Goal: Task Accomplishment & Management: Complete application form

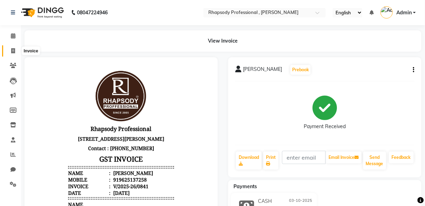
click at [13, 49] on icon at bounding box center [13, 50] width 4 height 5
select select "service"
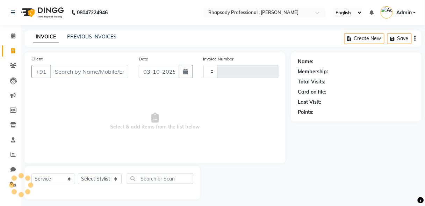
scroll to position [3, 0]
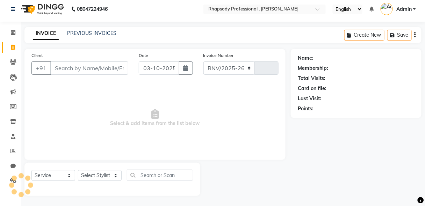
select select "8581"
type input "0842"
click at [90, 67] on input "Client" at bounding box center [89, 68] width 78 height 13
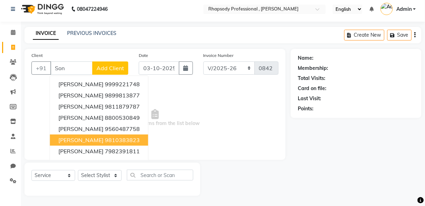
click at [110, 137] on ngb-highlight "9810383823" at bounding box center [122, 140] width 35 height 7
type input "9810383823"
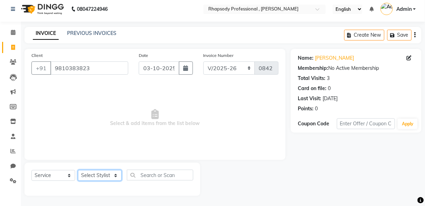
click at [106, 175] on select "Select Stylist [PERSON_NAME] [PERSON_NAME] Manager [PERSON_NAME] [PERSON_NAME] …" at bounding box center [100, 175] width 44 height 11
select select "85665"
click at [78, 170] on select "Select Stylist [PERSON_NAME] [PERSON_NAME] Manager [PERSON_NAME] [PERSON_NAME] …" at bounding box center [100, 175] width 44 height 11
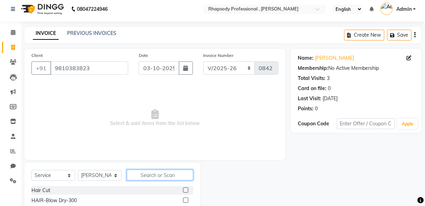
click at [149, 174] on input "text" at bounding box center [160, 175] width 66 height 11
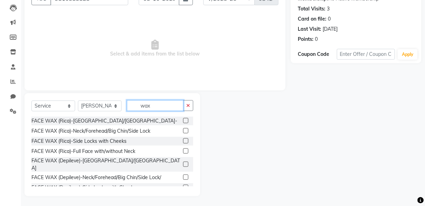
scroll to position [61, 0]
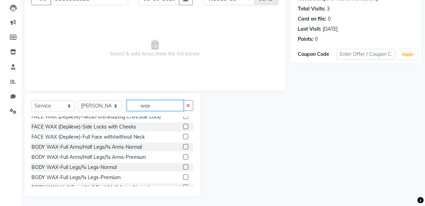
type input "wax"
click at [183, 134] on label at bounding box center [185, 136] width 5 height 5
click at [183, 135] on input "checkbox" at bounding box center [185, 137] width 5 height 5
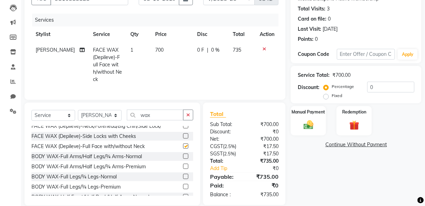
checkbox input "false"
click at [188, 116] on button "button" at bounding box center [188, 115] width 10 height 11
click at [166, 114] on input "text" at bounding box center [160, 115] width 66 height 11
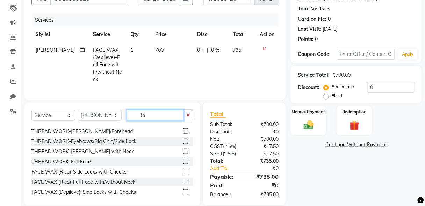
scroll to position [0, 0]
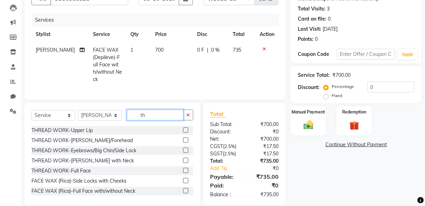
type input "th"
click at [183, 148] on label at bounding box center [185, 150] width 5 height 5
click at [183, 149] on input "checkbox" at bounding box center [185, 151] width 5 height 5
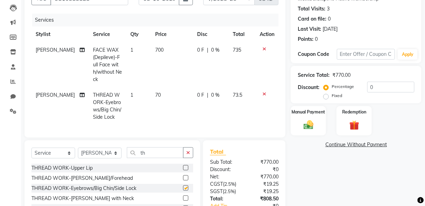
checkbox input "false"
click at [310, 132] on div "Manual Payment" at bounding box center [308, 121] width 37 height 31
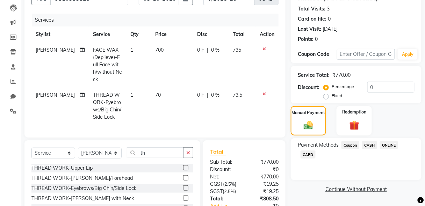
click at [371, 145] on span "CASH" at bounding box center [369, 145] width 15 height 8
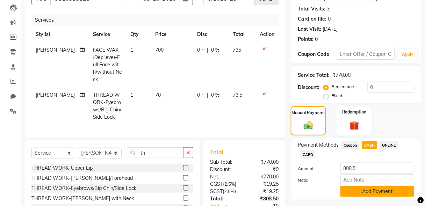
click at [395, 191] on button "Add Payment" at bounding box center [378, 191] width 74 height 11
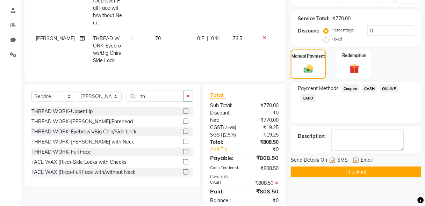
scroll to position [142, 0]
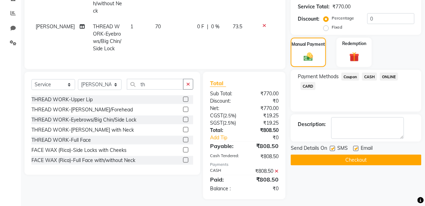
click at [367, 160] on button "Checkout" at bounding box center [356, 160] width 131 height 11
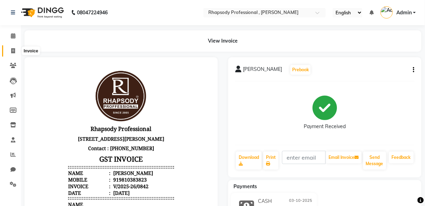
click at [12, 51] on icon at bounding box center [13, 50] width 4 height 5
select select "service"
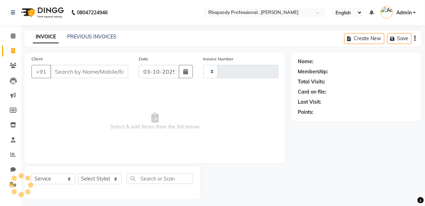
scroll to position [3, 0]
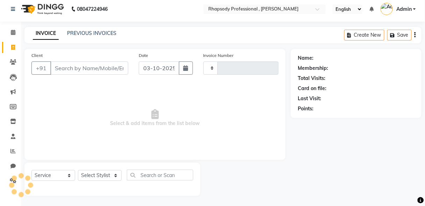
type input "0843"
select select "8581"
click at [66, 73] on input "Client" at bounding box center [89, 68] width 78 height 13
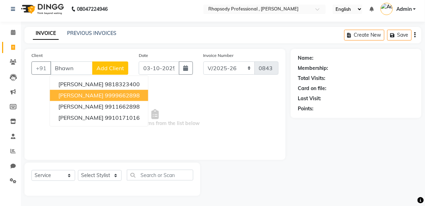
click at [94, 94] on span "[PERSON_NAME]" at bounding box center [80, 95] width 45 height 7
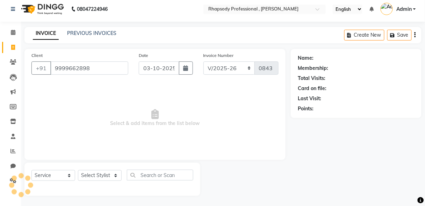
type input "9999662898"
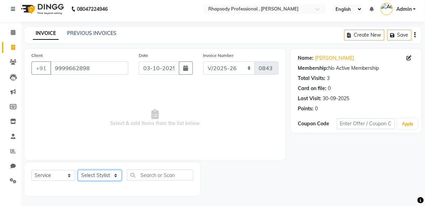
click at [98, 179] on select "Select Stylist [PERSON_NAME] [PERSON_NAME] Manager [PERSON_NAME] [PERSON_NAME] …" at bounding box center [100, 175] width 44 height 11
select select "85669"
click at [78, 170] on select "Select Stylist [PERSON_NAME] [PERSON_NAME] Manager [PERSON_NAME] [PERSON_NAME] …" at bounding box center [100, 175] width 44 height 11
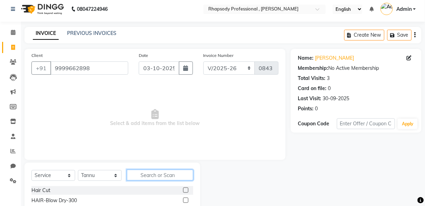
click at [155, 173] on input "text" at bounding box center [160, 175] width 66 height 11
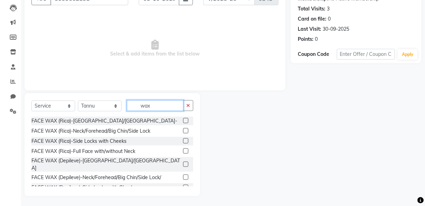
scroll to position [61, 0]
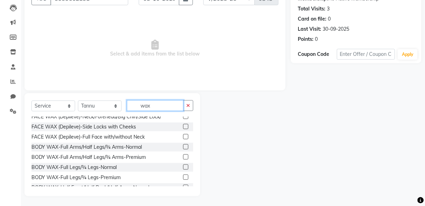
type input "wax"
click at [183, 155] on label at bounding box center [185, 157] width 5 height 5
click at [183, 155] on input "checkbox" at bounding box center [185, 157] width 5 height 5
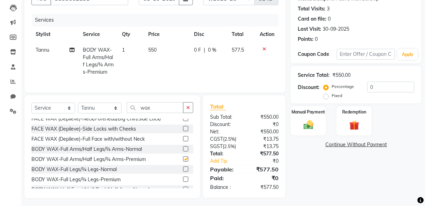
checkbox input "false"
click at [183, 178] on label at bounding box center [185, 179] width 5 height 5
click at [183, 178] on input "checkbox" at bounding box center [185, 180] width 5 height 5
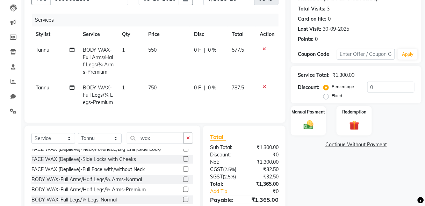
checkbox input "false"
click at [309, 125] on img at bounding box center [308, 125] width 16 height 12
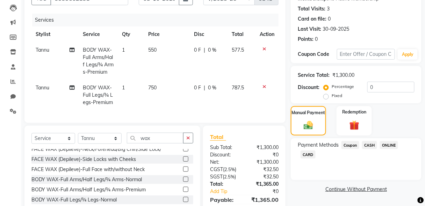
click at [372, 146] on span "CASH" at bounding box center [369, 145] width 15 height 8
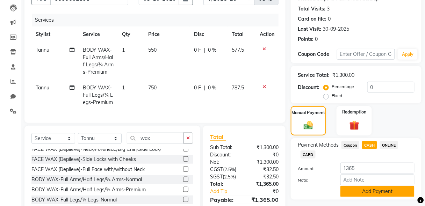
click at [392, 191] on button "Add Payment" at bounding box center [378, 191] width 74 height 11
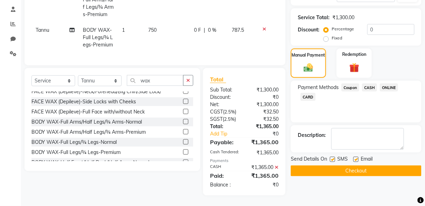
scroll to position [142, 0]
click at [373, 166] on button "Checkout" at bounding box center [356, 171] width 131 height 11
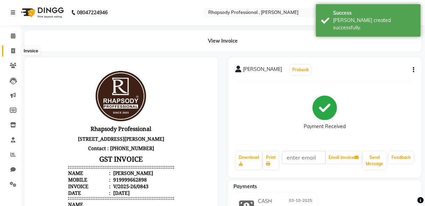
click at [10, 49] on span at bounding box center [13, 51] width 12 height 8
select select "8581"
select select "service"
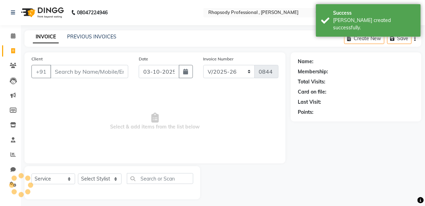
scroll to position [3, 0]
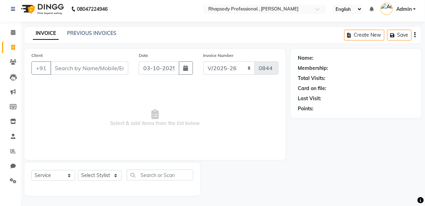
click at [89, 72] on input "Client" at bounding box center [89, 68] width 78 height 13
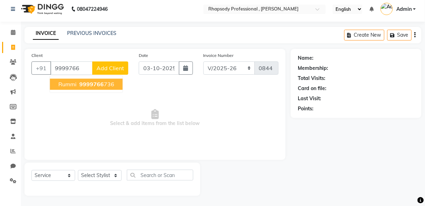
click at [93, 85] on span "9999766" at bounding box center [91, 84] width 24 height 7
type input "9999766736"
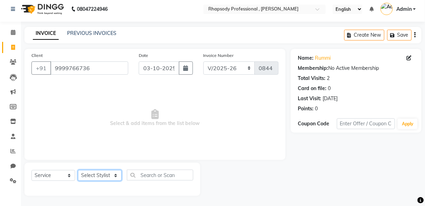
click at [101, 175] on select "Select Stylist [PERSON_NAME] [PERSON_NAME] Manager [PERSON_NAME] [PERSON_NAME] …" at bounding box center [100, 175] width 44 height 11
select select "85672"
click at [78, 170] on select "Select Stylist [PERSON_NAME] [PERSON_NAME] Manager [PERSON_NAME] [PERSON_NAME] …" at bounding box center [100, 175] width 44 height 11
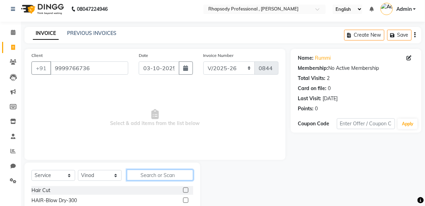
click at [156, 176] on input "text" at bounding box center [160, 175] width 66 height 11
type input "H"
type input "spa"
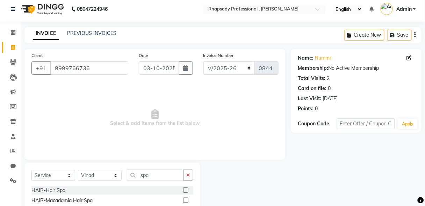
click at [183, 200] on label at bounding box center [185, 200] width 5 height 5
click at [183, 200] on input "checkbox" at bounding box center [185, 201] width 5 height 5
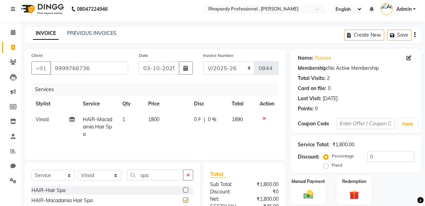
checkbox input "false"
click at [356, 126] on input "text" at bounding box center [366, 124] width 58 height 11
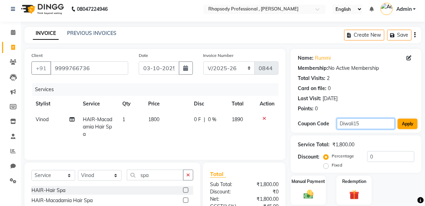
type input "Diwali15"
click at [408, 124] on button "Apply" at bounding box center [408, 124] width 20 height 10
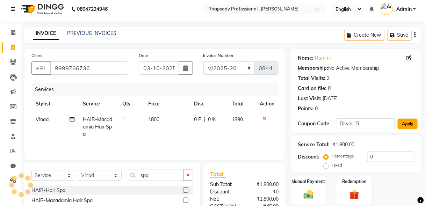
type input "15"
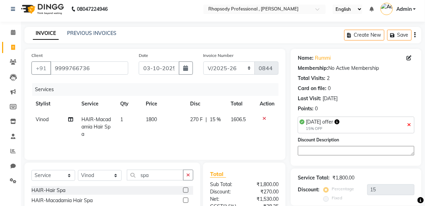
scroll to position [73, 0]
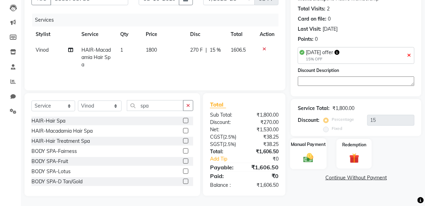
click at [310, 159] on img at bounding box center [308, 158] width 16 height 12
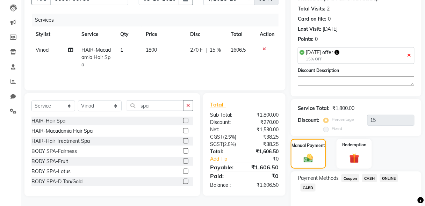
click at [369, 178] on span "CASH" at bounding box center [369, 178] width 15 height 8
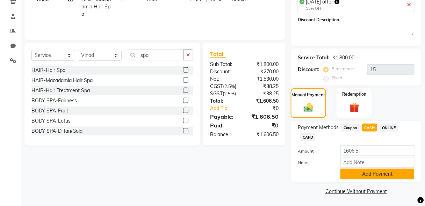
click at [385, 177] on button "Add Payment" at bounding box center [378, 174] width 74 height 11
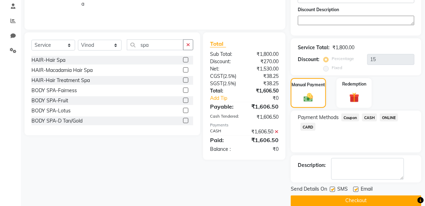
scroll to position [143, 0]
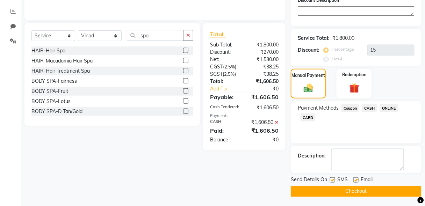
click at [366, 190] on button "Checkout" at bounding box center [356, 191] width 131 height 11
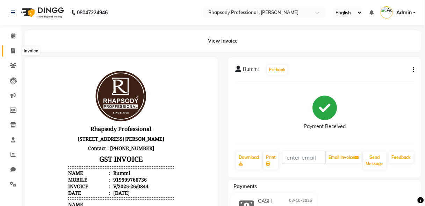
click at [11, 50] on icon at bounding box center [13, 50] width 4 height 5
select select "service"
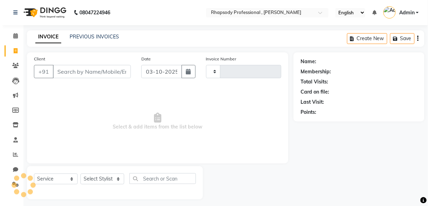
scroll to position [3, 0]
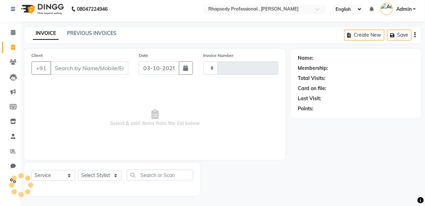
type input "0845"
select select "8581"
click at [69, 68] on input "Client" at bounding box center [89, 68] width 78 height 13
click at [59, 71] on input "Client" at bounding box center [89, 68] width 78 height 13
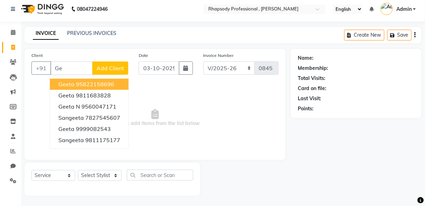
type input "G"
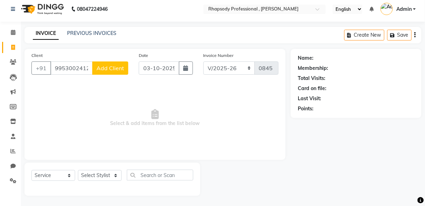
type input "9953002412"
click at [105, 178] on select "Select Stylist [PERSON_NAME] [PERSON_NAME] Manager [PERSON_NAME] [PERSON_NAME] …" at bounding box center [100, 175] width 44 height 11
click at [155, 157] on div "Client [PHONE_NUMBER] Add Client Date [DATE] Invoice Number RNV/2025-26 V/2025 …" at bounding box center [154, 104] width 261 height 111
click at [110, 73] on button "Add Client" at bounding box center [110, 68] width 36 height 13
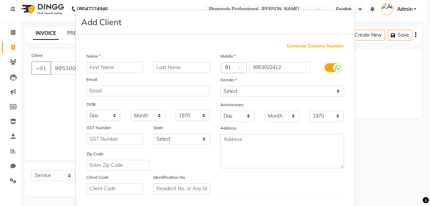
click at [110, 71] on input "text" at bounding box center [114, 67] width 57 height 11
type input "Geeta"
click at [166, 69] on input "text" at bounding box center [181, 67] width 57 height 11
type input "Arora"
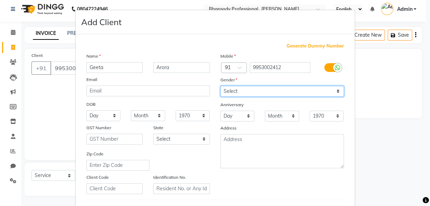
click at [319, 90] on select "Select [DEMOGRAPHIC_DATA] [DEMOGRAPHIC_DATA] Other Prefer Not To Say" at bounding box center [281, 91] width 123 height 11
select select "[DEMOGRAPHIC_DATA]"
click at [220, 86] on select "Select [DEMOGRAPHIC_DATA] [DEMOGRAPHIC_DATA] Other Prefer Not To Say" at bounding box center [281, 91] width 123 height 11
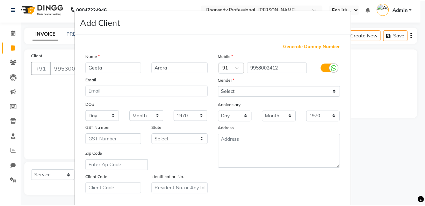
scroll to position [115, 0]
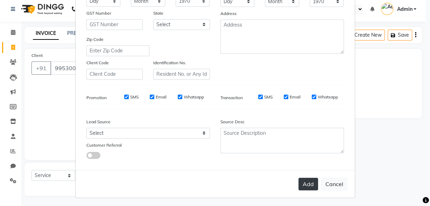
click at [314, 187] on button "Add" at bounding box center [308, 184] width 20 height 13
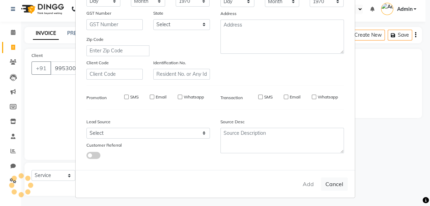
select select
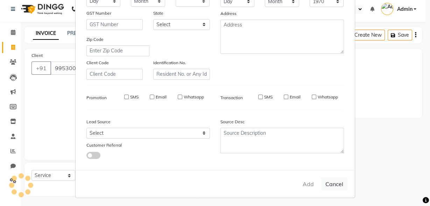
select select
checkbox input "false"
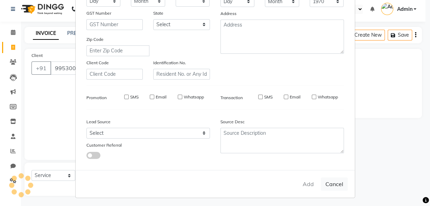
checkbox input "false"
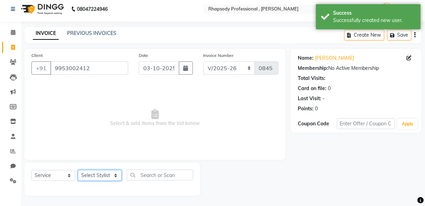
click at [95, 176] on select "Select Stylist [PERSON_NAME] [PERSON_NAME] Manager [PERSON_NAME] [PERSON_NAME] …" at bounding box center [100, 175] width 44 height 11
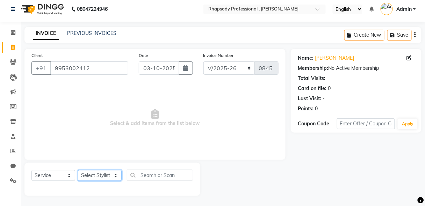
select select "85675"
click at [78, 170] on select "Select Stylist [PERSON_NAME] [PERSON_NAME] Manager [PERSON_NAME] [PERSON_NAME] …" at bounding box center [100, 175] width 44 height 11
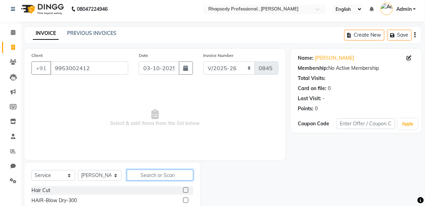
click at [165, 180] on input "text" at bounding box center [160, 175] width 66 height 11
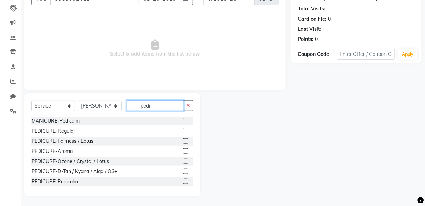
type input "pedi"
click at [183, 150] on label at bounding box center [185, 151] width 5 height 5
click at [183, 150] on input "checkbox" at bounding box center [185, 151] width 5 height 5
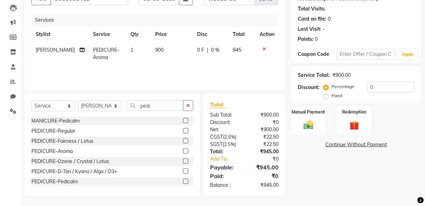
click at [183, 151] on label at bounding box center [185, 151] width 5 height 5
click at [183, 151] on input "checkbox" at bounding box center [185, 151] width 5 height 5
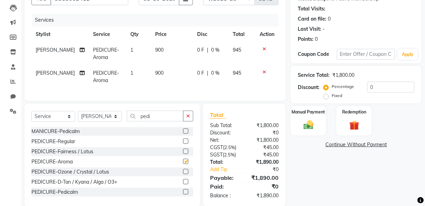
checkbox input "false"
click at [355, 56] on input "text" at bounding box center [366, 54] width 58 height 11
click at [378, 52] on input "text" at bounding box center [366, 54] width 58 height 11
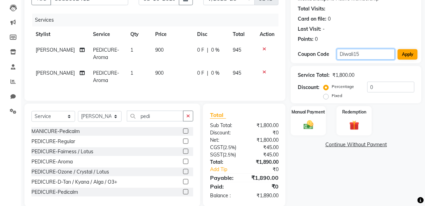
type input "Diwali15"
click at [412, 55] on button "Apply" at bounding box center [408, 54] width 20 height 10
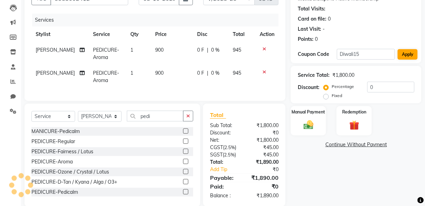
type input "15"
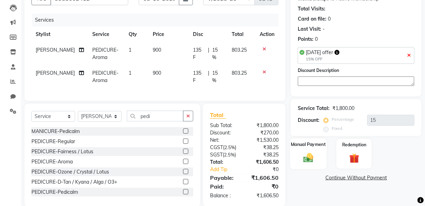
click at [304, 155] on img at bounding box center [308, 158] width 16 height 12
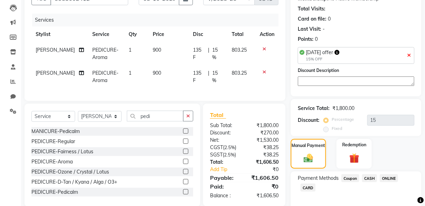
click at [372, 179] on span "CASH" at bounding box center [369, 178] width 15 height 8
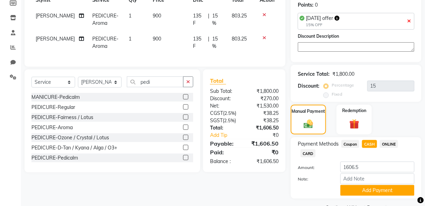
scroll to position [124, 0]
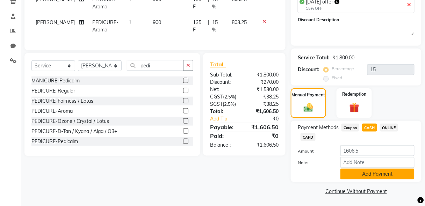
click at [370, 172] on button "Add Payment" at bounding box center [378, 174] width 74 height 11
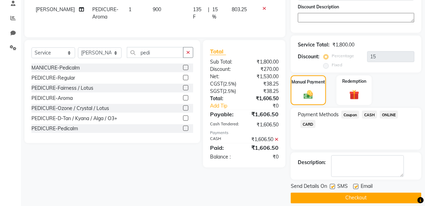
scroll to position [143, 0]
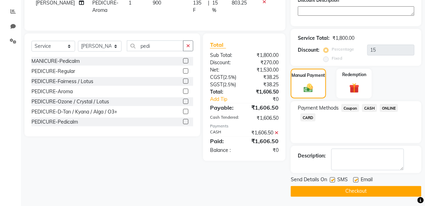
click at [394, 192] on button "Checkout" at bounding box center [356, 191] width 131 height 11
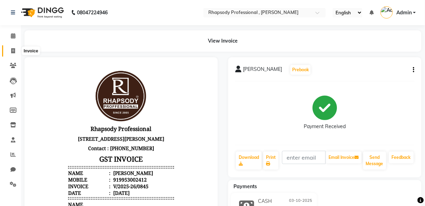
click at [12, 51] on icon at bounding box center [13, 50] width 4 height 5
select select "service"
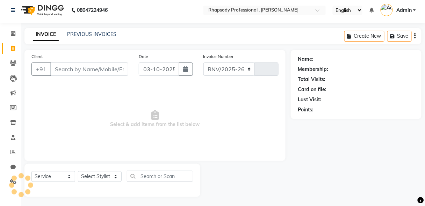
select select "8581"
type input "0846"
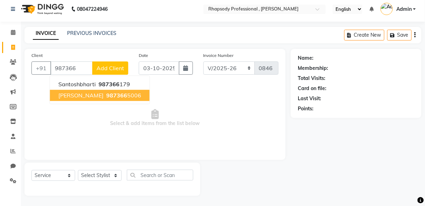
click at [65, 93] on span "[PERSON_NAME]" at bounding box center [80, 95] width 45 height 7
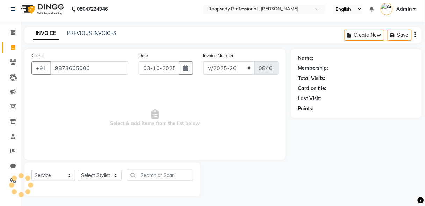
type input "9873665006"
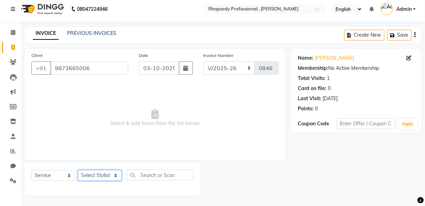
click at [103, 176] on select "Select Stylist [PERSON_NAME] [PERSON_NAME] Manager [PERSON_NAME] [PERSON_NAME] …" at bounding box center [100, 175] width 44 height 11
select select "85673"
click at [78, 170] on select "Select Stylist [PERSON_NAME] [PERSON_NAME] Manager [PERSON_NAME] [PERSON_NAME] …" at bounding box center [100, 175] width 44 height 11
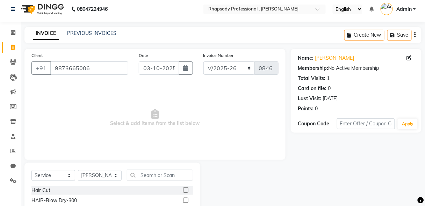
click at [183, 188] on label at bounding box center [185, 190] width 5 height 5
click at [183, 188] on input "checkbox" at bounding box center [185, 190] width 5 height 5
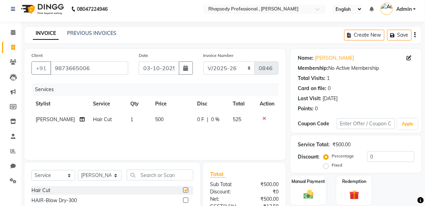
checkbox input "false"
click at [306, 198] on img at bounding box center [308, 195] width 16 height 12
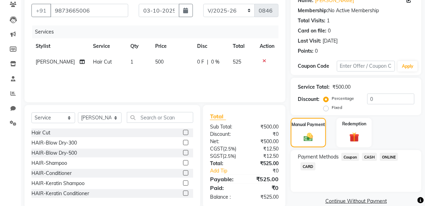
scroll to position [73, 0]
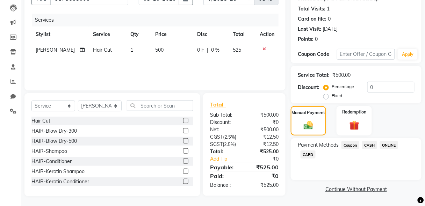
click at [372, 145] on span "CASH" at bounding box center [369, 145] width 15 height 8
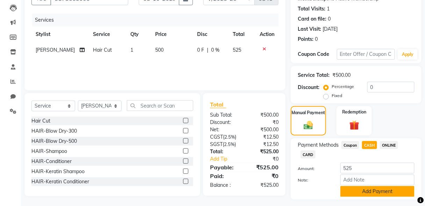
click at [380, 192] on button "Add Payment" at bounding box center [378, 191] width 74 height 11
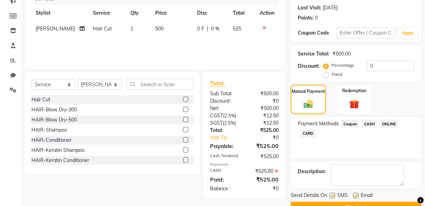
scroll to position [111, 0]
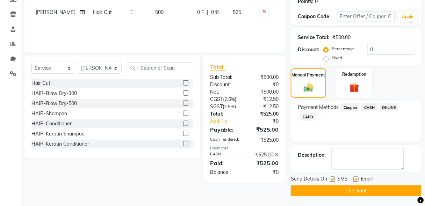
click at [360, 190] on button "Checkout" at bounding box center [356, 191] width 131 height 11
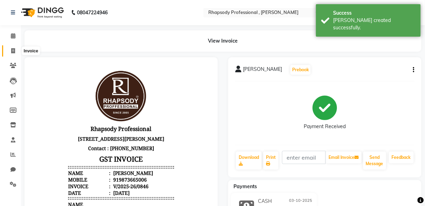
click at [13, 52] on icon at bounding box center [13, 50] width 4 height 5
select select "service"
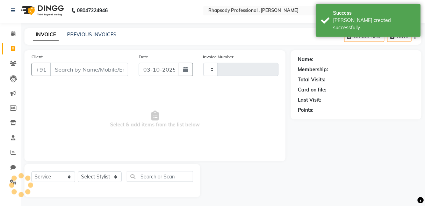
scroll to position [3, 0]
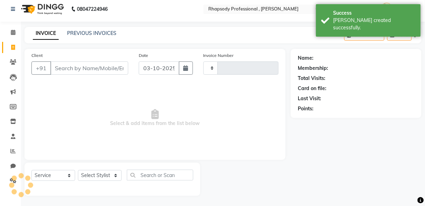
type input "0847"
select select "8581"
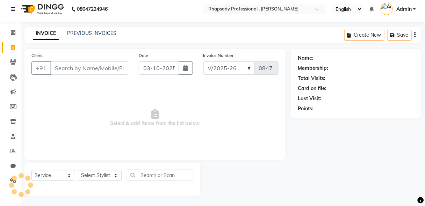
click at [84, 70] on input "Client" at bounding box center [89, 68] width 78 height 13
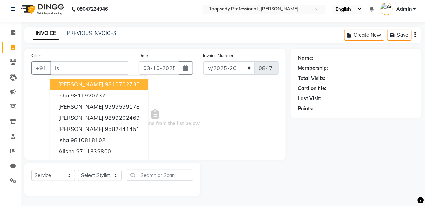
type input "I"
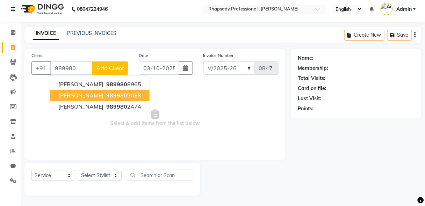
click at [106, 93] on span "989980" at bounding box center [116, 95] width 21 height 7
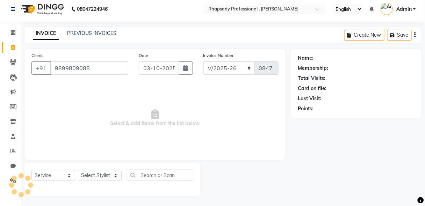
type input "9899809088"
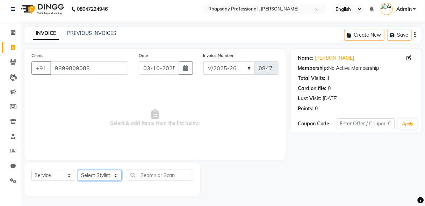
click at [102, 180] on select "Select Stylist [PERSON_NAME] [PERSON_NAME] Manager [PERSON_NAME] [PERSON_NAME] …" at bounding box center [100, 175] width 44 height 11
select select "85669"
click at [78, 170] on select "Select Stylist [PERSON_NAME] [PERSON_NAME] Manager [PERSON_NAME] [PERSON_NAME] …" at bounding box center [100, 175] width 44 height 11
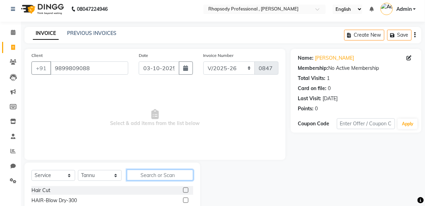
click at [162, 173] on input "text" at bounding box center [160, 175] width 66 height 11
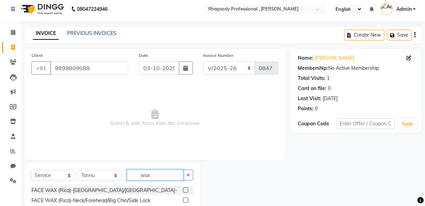
scroll to position [73, 0]
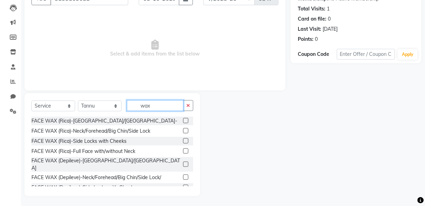
type input "wax"
click at [183, 151] on label at bounding box center [185, 151] width 5 height 5
click at [183, 151] on input "checkbox" at bounding box center [185, 151] width 5 height 5
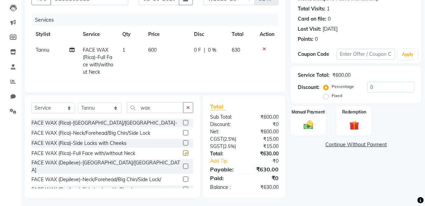
checkbox input "false"
click at [263, 49] on icon at bounding box center [265, 49] width 4 height 5
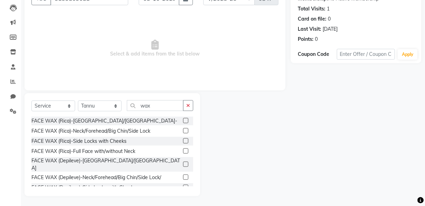
click at [183, 142] on label at bounding box center [185, 140] width 5 height 5
click at [183, 142] on input "checkbox" at bounding box center [185, 141] width 5 height 5
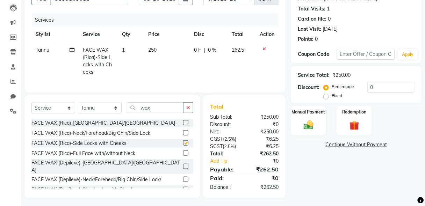
checkbox input "false"
click at [183, 136] on label at bounding box center [185, 132] width 5 height 5
click at [183, 136] on input "checkbox" at bounding box center [185, 133] width 5 height 5
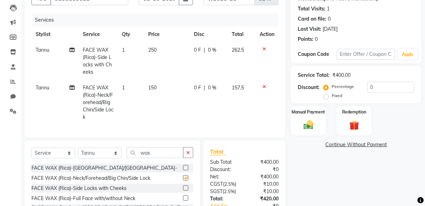
checkbox input "false"
click at [191, 158] on button "button" at bounding box center [188, 153] width 10 height 11
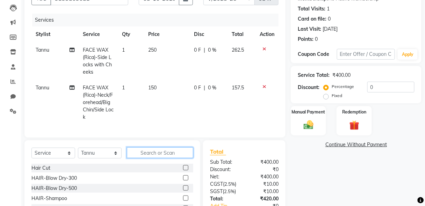
click at [180, 157] on input "text" at bounding box center [160, 153] width 66 height 11
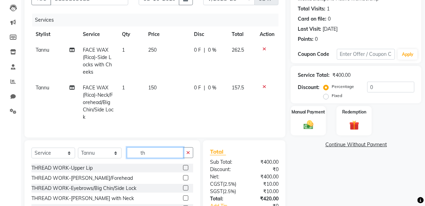
type input "th"
click at [183, 171] on label at bounding box center [185, 167] width 5 height 5
click at [183, 171] on input "checkbox" at bounding box center [185, 168] width 5 height 5
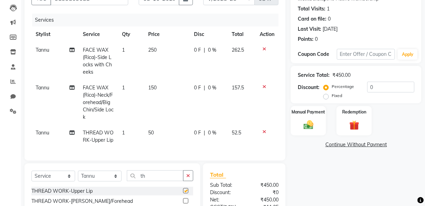
checkbox input "false"
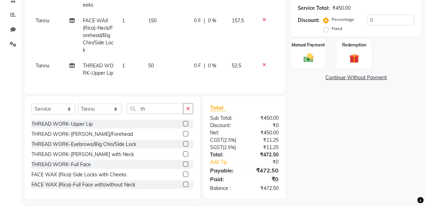
scroll to position [148, 0]
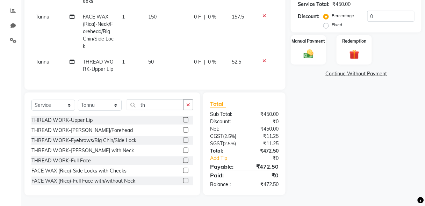
click at [183, 130] on label at bounding box center [185, 130] width 5 height 5
click at [183, 130] on input "checkbox" at bounding box center [185, 130] width 5 height 5
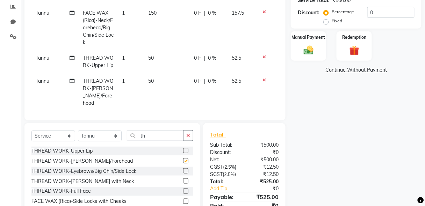
checkbox input "false"
click at [183, 170] on label at bounding box center [185, 171] width 5 height 5
click at [183, 170] on input "checkbox" at bounding box center [185, 171] width 5 height 5
checkbox input "false"
click at [317, 41] on div "Manual Payment" at bounding box center [308, 46] width 37 height 31
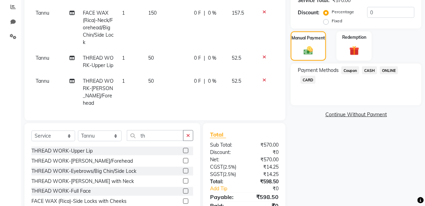
click at [371, 73] on span "CASH" at bounding box center [369, 70] width 15 height 8
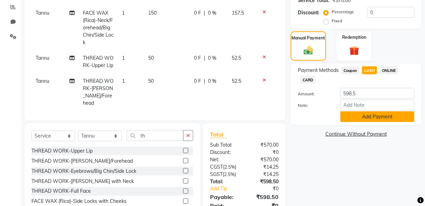
click at [385, 116] on button "Add Payment" at bounding box center [378, 117] width 74 height 11
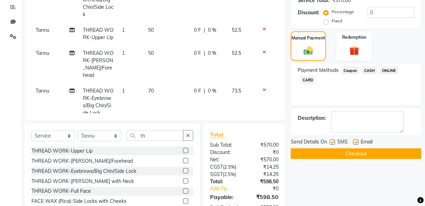
scroll to position [45, 0]
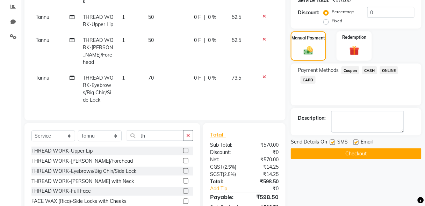
click at [363, 154] on button "Checkout" at bounding box center [356, 154] width 131 height 11
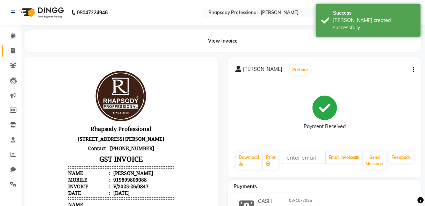
click at [12, 52] on icon at bounding box center [13, 50] width 4 height 5
select select "service"
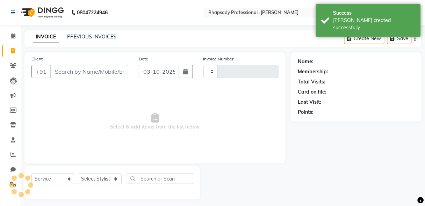
scroll to position [3, 0]
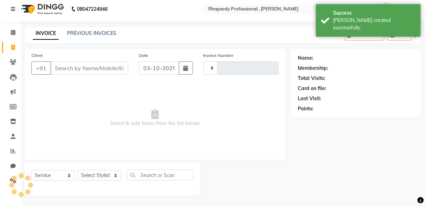
type input "0848"
select select "8581"
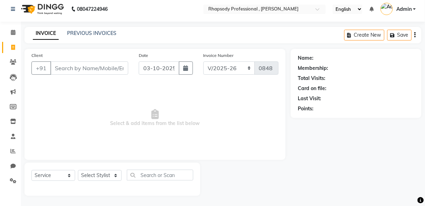
click at [64, 70] on input "Client" at bounding box center [89, 68] width 78 height 13
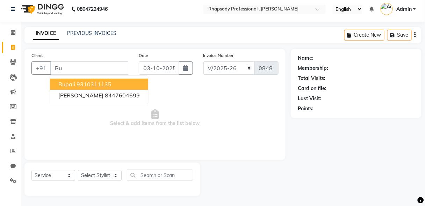
type input "R"
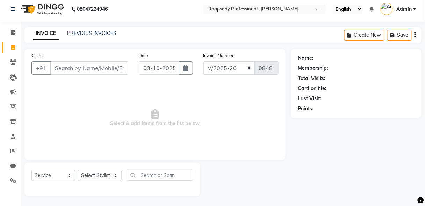
click at [106, 69] on input "Client" at bounding box center [89, 68] width 78 height 13
click at [95, 68] on input "Client" at bounding box center [89, 68] width 78 height 13
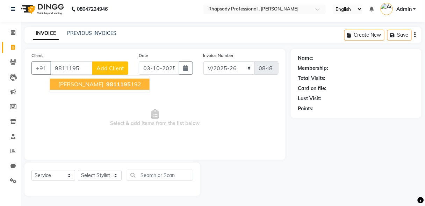
click at [107, 86] on ngb-highlight "9811195 192" at bounding box center [123, 84] width 36 height 7
type input "9811195192"
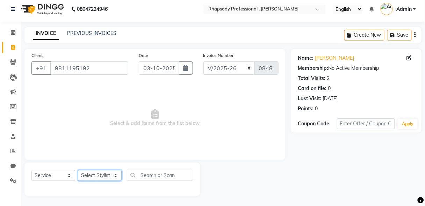
click at [105, 177] on select "Select Stylist [PERSON_NAME] [PERSON_NAME] Manager [PERSON_NAME] [PERSON_NAME] …" at bounding box center [100, 175] width 44 height 11
select select "85668"
click at [78, 170] on select "Select Stylist [PERSON_NAME] [PERSON_NAME] Manager [PERSON_NAME] [PERSON_NAME] …" at bounding box center [100, 175] width 44 height 11
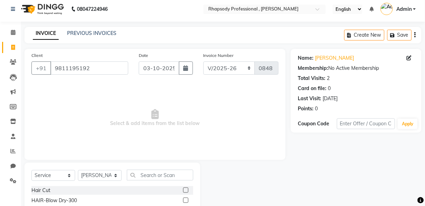
click at [121, 80] on div "Client [PHONE_NUMBER] Date [DATE] Invoice Number RNV/2025-26 V/2025 V/[PHONE_NU…" at bounding box center [154, 104] width 261 height 111
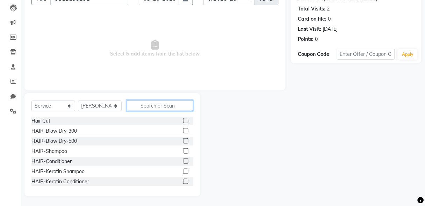
click at [180, 105] on input "text" at bounding box center [160, 105] width 66 height 11
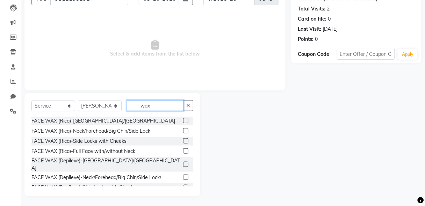
type input "wax"
click at [194, 142] on div "Select Service Product Membership Package Voucher Prepaid Gift Card Select Styl…" at bounding box center [112, 144] width 176 height 103
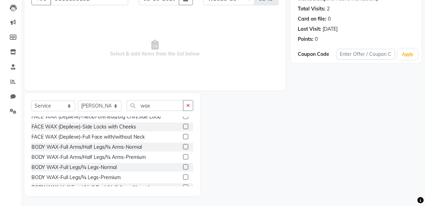
click at [183, 155] on label at bounding box center [185, 157] width 5 height 5
click at [183, 155] on input "checkbox" at bounding box center [185, 157] width 5 height 5
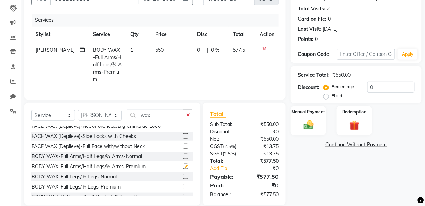
checkbox input "false"
click at [183, 184] on label at bounding box center [185, 186] width 5 height 5
click at [183, 185] on input "checkbox" at bounding box center [185, 187] width 5 height 5
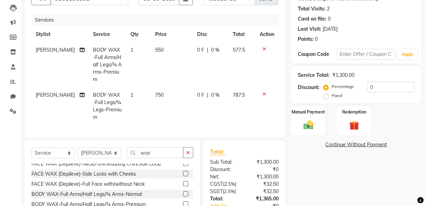
checkbox input "false"
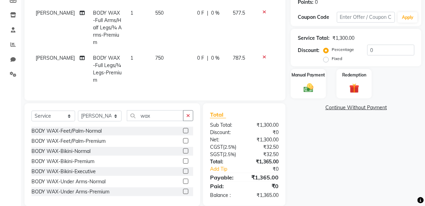
scroll to position [183, 0]
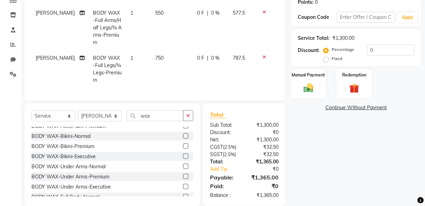
click at [183, 154] on label at bounding box center [185, 156] width 5 height 5
click at [183, 155] on input "checkbox" at bounding box center [185, 157] width 5 height 5
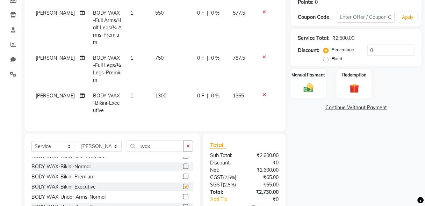
checkbox input "false"
click at [186, 141] on button "button" at bounding box center [188, 146] width 10 height 11
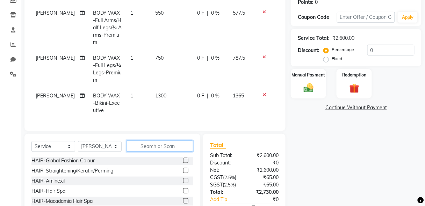
click at [160, 141] on input "text" at bounding box center [160, 146] width 66 height 11
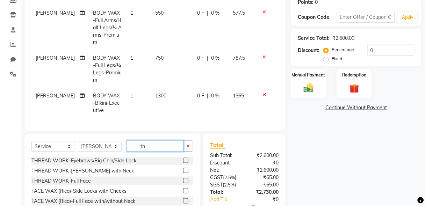
type input "th"
click at [183, 158] on label at bounding box center [185, 160] width 5 height 5
click at [183, 159] on input "checkbox" at bounding box center [185, 161] width 5 height 5
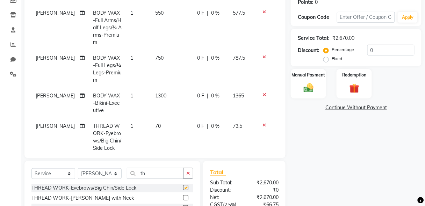
checkbox input "false"
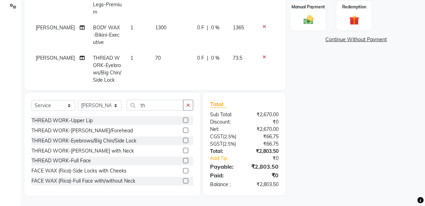
scroll to position [0, 0]
click at [183, 121] on label at bounding box center [185, 120] width 5 height 5
click at [183, 121] on input "checkbox" at bounding box center [185, 121] width 5 height 5
checkbox input "false"
click at [183, 130] on label at bounding box center [185, 130] width 5 height 5
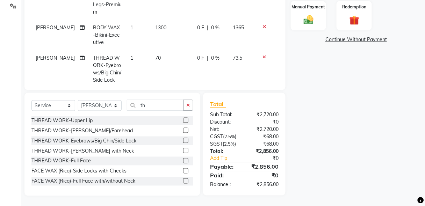
click at [183, 130] on input "checkbox" at bounding box center [185, 131] width 5 height 5
checkbox input "false"
click at [183, 141] on label at bounding box center [185, 140] width 5 height 5
click at [183, 141] on input "checkbox" at bounding box center [185, 141] width 5 height 5
checkbox input "false"
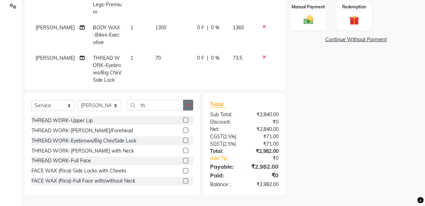
click at [188, 106] on icon "button" at bounding box center [188, 105] width 4 height 5
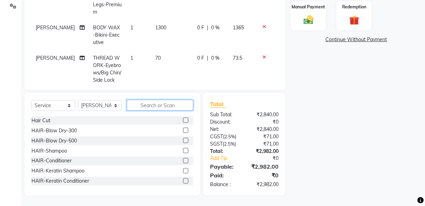
click at [177, 106] on input "text" at bounding box center [160, 105] width 66 height 11
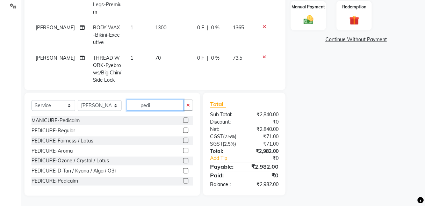
type input "pedi"
click at [183, 131] on label at bounding box center [185, 130] width 5 height 5
click at [183, 131] on input "checkbox" at bounding box center [185, 131] width 5 height 5
checkbox input "false"
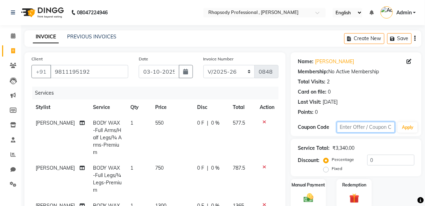
click at [367, 129] on input "text" at bounding box center [366, 127] width 58 height 11
type input "Diwali20"
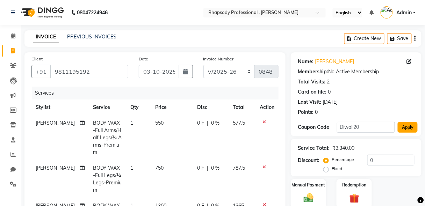
click at [406, 129] on button "Apply" at bounding box center [408, 127] width 20 height 10
type input "20"
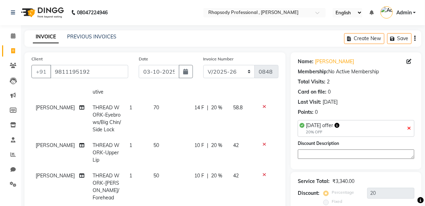
click at [263, 104] on icon at bounding box center [265, 106] width 4 height 5
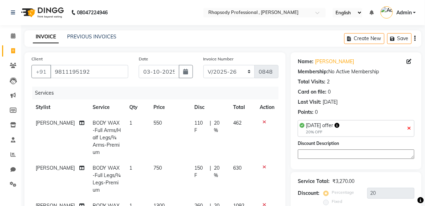
scroll to position [178, 0]
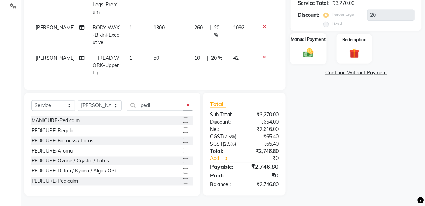
click at [309, 54] on img at bounding box center [308, 53] width 16 height 12
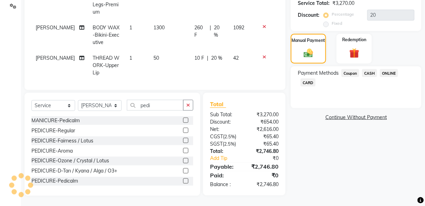
click at [371, 74] on span "CASH" at bounding box center [369, 73] width 15 height 8
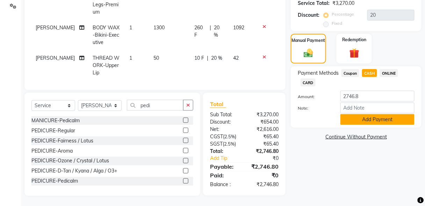
click at [378, 118] on button "Add Payment" at bounding box center [378, 119] width 74 height 11
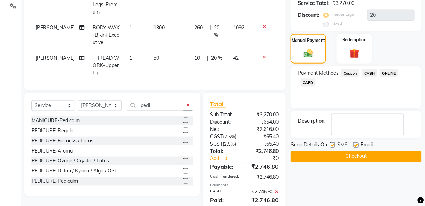
click at [364, 155] on button "Checkout" at bounding box center [356, 156] width 131 height 11
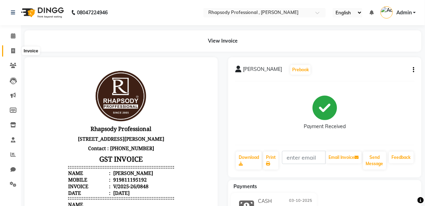
click at [13, 49] on icon at bounding box center [13, 50] width 4 height 5
select select "service"
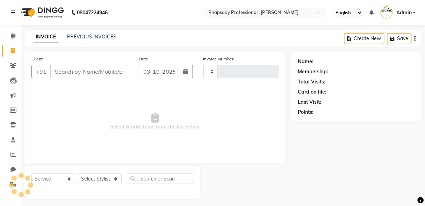
scroll to position [3, 0]
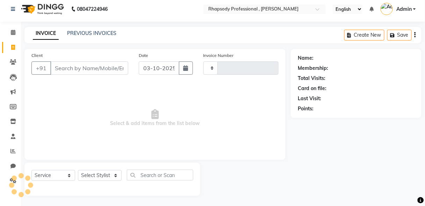
type input "0849"
select select "8581"
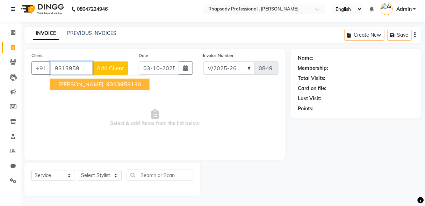
click at [107, 85] on span "93139" at bounding box center [114, 84] width 17 height 7
type input "9313959130"
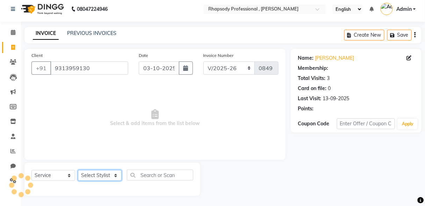
click at [107, 173] on select "Select Stylist [PERSON_NAME] [PERSON_NAME] Manager [PERSON_NAME] [PERSON_NAME] …" at bounding box center [100, 175] width 44 height 11
select select "85671"
click at [78, 170] on select "Select Stylist [PERSON_NAME] [PERSON_NAME] Manager [PERSON_NAME] [PERSON_NAME] …" at bounding box center [100, 175] width 44 height 11
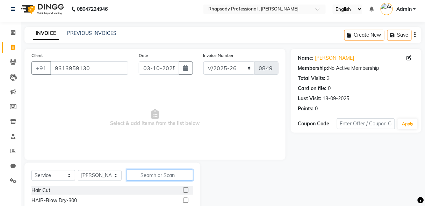
click at [173, 178] on input "text" at bounding box center [160, 175] width 66 height 11
type input "curl"
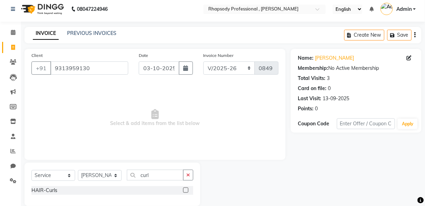
click at [185, 191] on label at bounding box center [185, 190] width 5 height 5
click at [185, 191] on input "checkbox" at bounding box center [185, 190] width 5 height 5
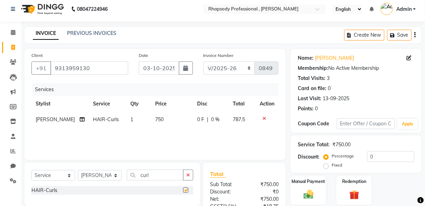
checkbox input "false"
click at [157, 117] on td "750" at bounding box center [172, 120] width 42 height 16
select select "85671"
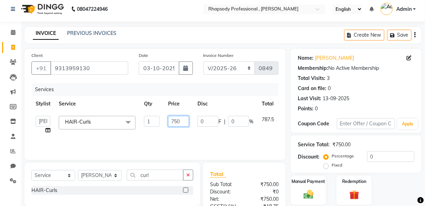
click at [181, 123] on input "750" at bounding box center [178, 121] width 21 height 11
type input "7"
type input "850"
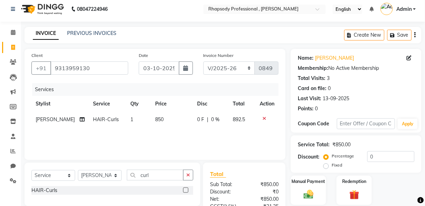
click at [264, 122] on tr "[PERSON_NAME] HAIR-Curls 1 850 0 F | 0 % 892.5" at bounding box center [154, 120] width 247 height 16
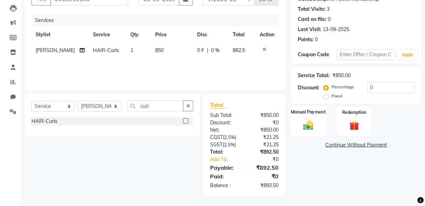
click at [303, 125] on img at bounding box center [308, 126] width 16 height 12
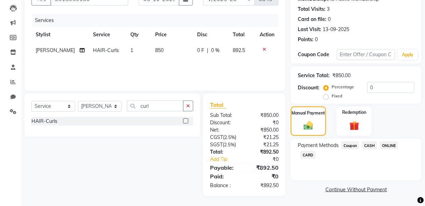
click at [371, 146] on span "CASH" at bounding box center [369, 146] width 15 height 8
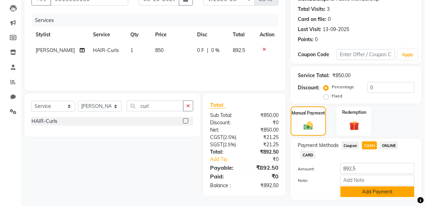
click at [384, 193] on button "Add Payment" at bounding box center [378, 192] width 74 height 11
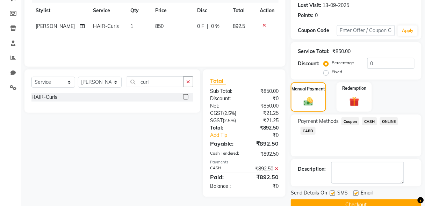
scroll to position [111, 0]
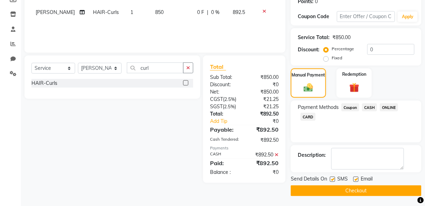
click at [365, 193] on button "Checkout" at bounding box center [356, 191] width 131 height 11
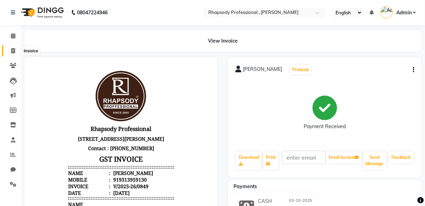
click at [14, 50] on icon at bounding box center [13, 50] width 4 height 5
select select "service"
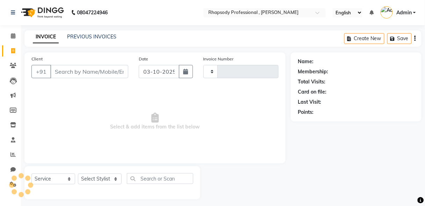
scroll to position [3, 0]
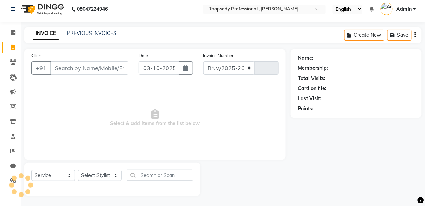
select select "8581"
type input "0850"
click at [69, 69] on input "Client" at bounding box center [89, 68] width 78 height 13
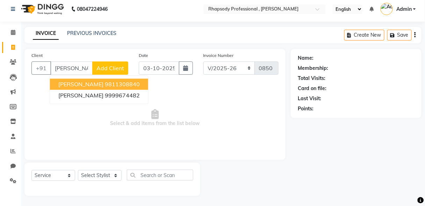
click at [105, 82] on ngb-highlight "9811308840" at bounding box center [122, 84] width 35 height 7
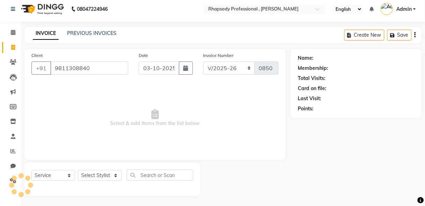
type input "9811308840"
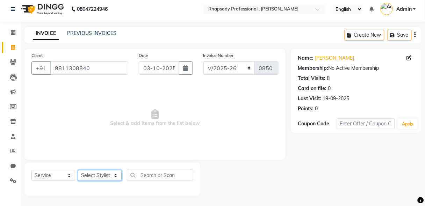
click at [94, 177] on select "Select Stylist [PERSON_NAME] [PERSON_NAME] Manager [PERSON_NAME] [PERSON_NAME] …" at bounding box center [100, 175] width 44 height 11
select select "85671"
click at [78, 170] on select "Select Stylist [PERSON_NAME] [PERSON_NAME] Manager [PERSON_NAME] [PERSON_NAME] …" at bounding box center [100, 175] width 44 height 11
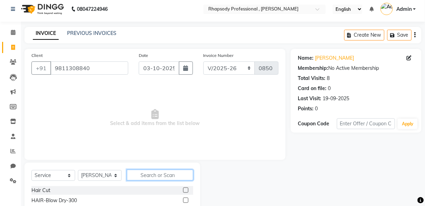
click at [158, 175] on input "text" at bounding box center [160, 175] width 66 height 11
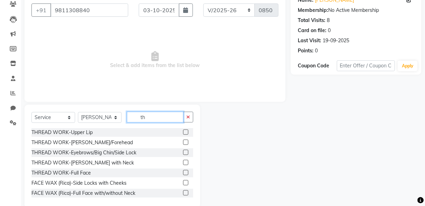
scroll to position [73, 0]
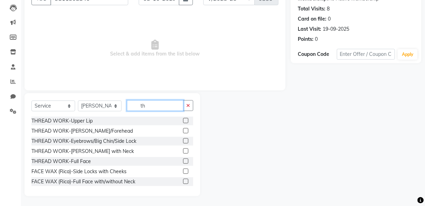
type input "th"
click at [179, 140] on div "THREAD WORK-Eyebrows/Big Chin/Side Lock" at bounding box center [112, 141] width 162 height 9
click at [183, 139] on label at bounding box center [185, 140] width 5 height 5
click at [183, 139] on input "checkbox" at bounding box center [185, 141] width 5 height 5
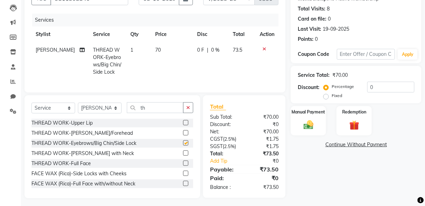
checkbox input "false"
click at [187, 110] on icon "button" at bounding box center [188, 107] width 4 height 5
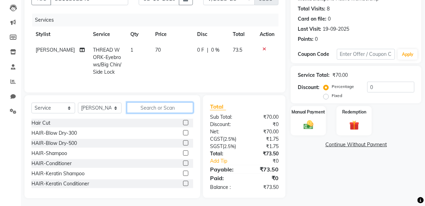
click at [180, 111] on input "text" at bounding box center [160, 107] width 66 height 11
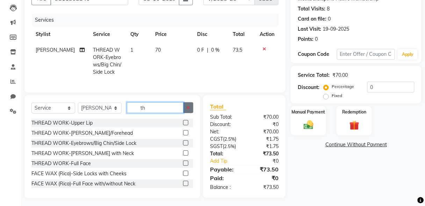
type input "th"
click at [192, 109] on button "button" at bounding box center [188, 107] width 10 height 11
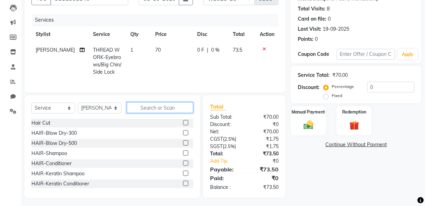
click at [170, 109] on input "text" at bounding box center [160, 107] width 66 height 11
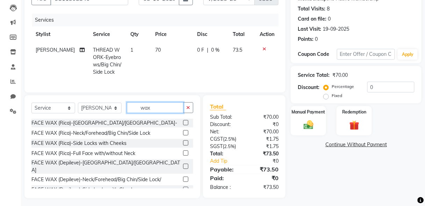
type input "wax"
click at [183, 168] on label at bounding box center [185, 166] width 5 height 5
click at [183, 168] on input "checkbox" at bounding box center [185, 167] width 5 height 5
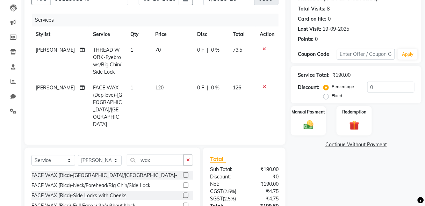
checkbox input "false"
click at [305, 131] on div "Manual Payment" at bounding box center [308, 121] width 37 height 31
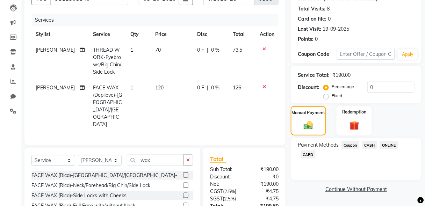
click at [374, 147] on span "CASH" at bounding box center [369, 145] width 15 height 8
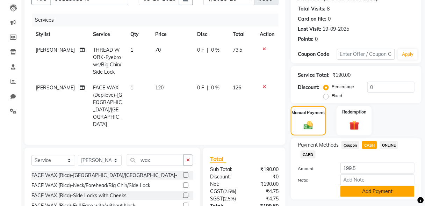
click at [384, 193] on button "Add Payment" at bounding box center [378, 191] width 74 height 11
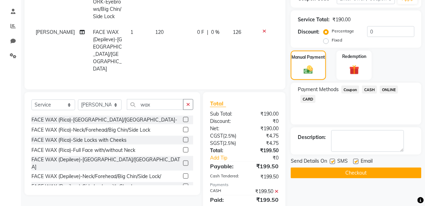
scroll to position [134, 0]
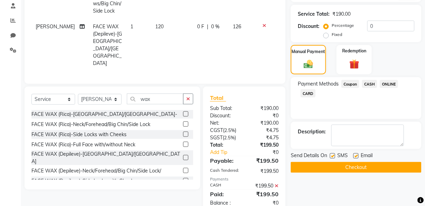
click at [351, 168] on button "Checkout" at bounding box center [356, 167] width 131 height 11
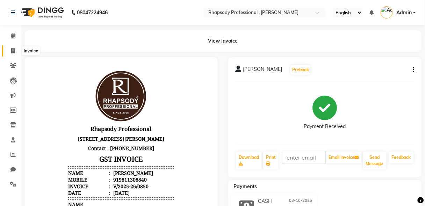
click at [13, 50] on icon at bounding box center [13, 50] width 4 height 5
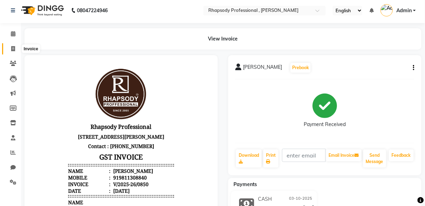
select select "service"
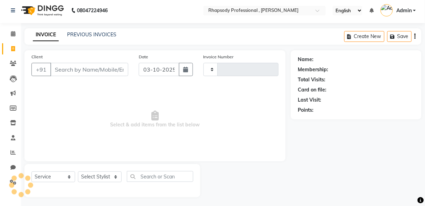
scroll to position [3, 0]
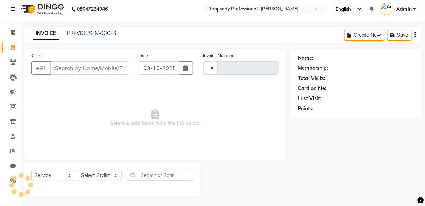
type input "0851"
select select "8581"
click at [78, 72] on input "Client" at bounding box center [89, 68] width 78 height 13
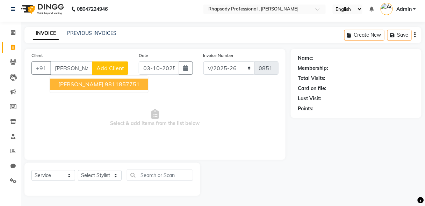
click at [105, 85] on ngb-highlight "9811857751" at bounding box center [122, 84] width 35 height 7
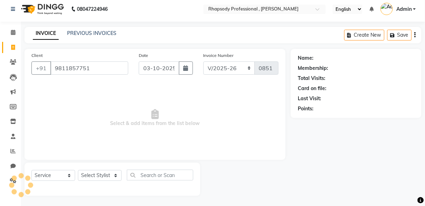
type input "9811857751"
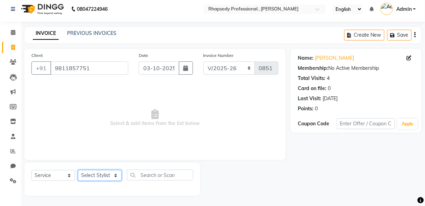
click at [98, 176] on select "Select Stylist [PERSON_NAME] [PERSON_NAME] Manager [PERSON_NAME] [PERSON_NAME] …" at bounding box center [100, 175] width 44 height 11
select select "85667"
click at [78, 170] on select "Select Stylist [PERSON_NAME] [PERSON_NAME] Manager [PERSON_NAME] [PERSON_NAME] …" at bounding box center [100, 175] width 44 height 11
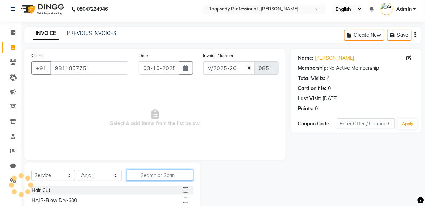
click at [155, 175] on input "text" at bounding box center [160, 175] width 66 height 11
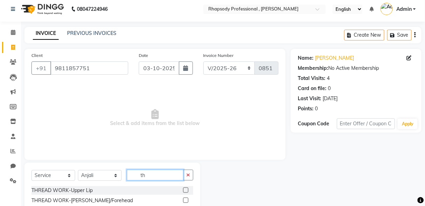
scroll to position [73, 0]
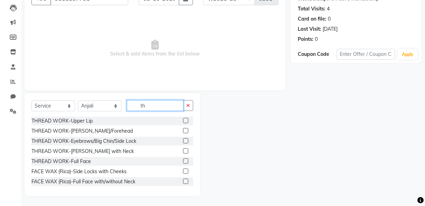
type input "th"
click at [183, 140] on label at bounding box center [185, 140] width 5 height 5
click at [183, 140] on input "checkbox" at bounding box center [185, 141] width 5 height 5
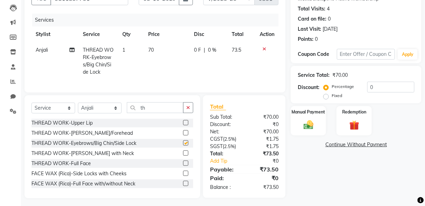
checkbox input "false"
click at [189, 110] on icon "button" at bounding box center [188, 107] width 4 height 5
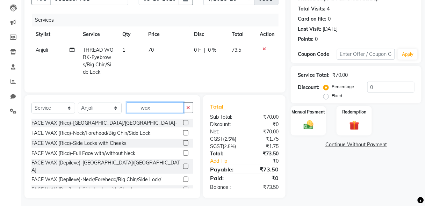
type input "wax"
click at [183, 126] on label at bounding box center [185, 122] width 5 height 5
click at [183, 126] on input "checkbox" at bounding box center [185, 123] width 5 height 5
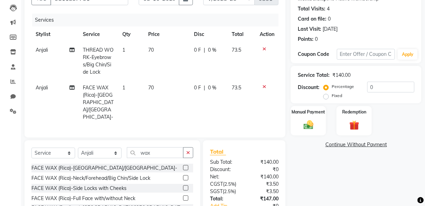
click at [183, 165] on label at bounding box center [185, 167] width 5 height 5
click at [183, 166] on input "checkbox" at bounding box center [185, 168] width 5 height 5
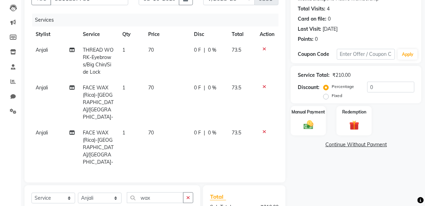
checkbox input "false"
click at [92, 193] on select "Select Stylist [PERSON_NAME] [PERSON_NAME] Manager [PERSON_NAME] [PERSON_NAME] …" at bounding box center [100, 198] width 44 height 11
select select "90568"
click at [78, 193] on select "Select Stylist [PERSON_NAME] [PERSON_NAME] Manager [PERSON_NAME] [PERSON_NAME] …" at bounding box center [100, 198] width 44 height 11
click at [187, 195] on icon "button" at bounding box center [188, 197] width 4 height 5
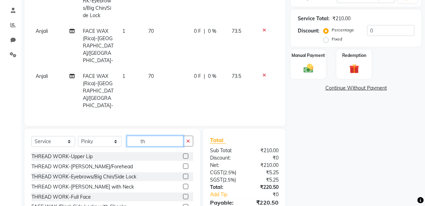
scroll to position [141, 0]
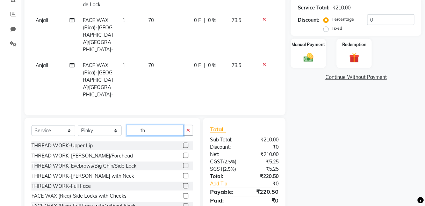
type input "th"
click at [183, 143] on label at bounding box center [185, 145] width 5 height 5
click at [183, 144] on input "checkbox" at bounding box center [185, 146] width 5 height 5
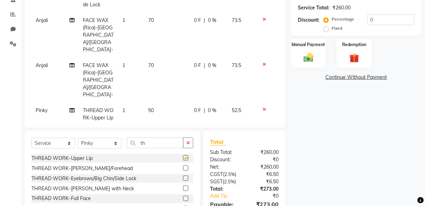
checkbox input "false"
click at [183, 176] on label at bounding box center [185, 178] width 5 height 5
click at [183, 177] on input "checkbox" at bounding box center [185, 179] width 5 height 5
checkbox input "false"
click at [307, 57] on img at bounding box center [308, 58] width 16 height 12
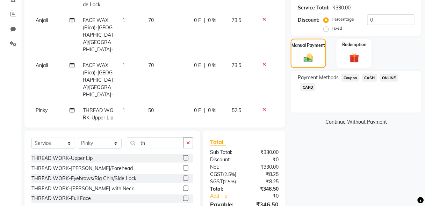
click at [371, 78] on span "CASH" at bounding box center [369, 78] width 15 height 8
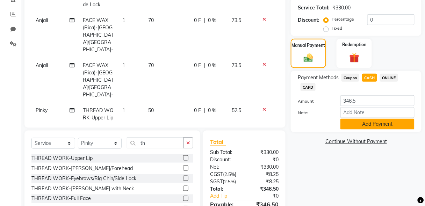
click at [384, 126] on button "Add Payment" at bounding box center [378, 124] width 74 height 11
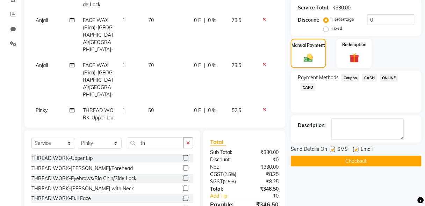
click at [380, 162] on button "Checkout" at bounding box center [356, 161] width 131 height 11
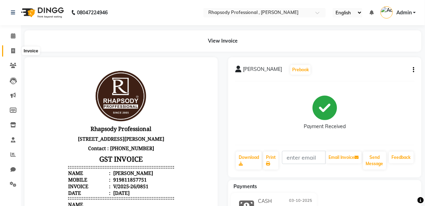
click at [13, 52] on icon at bounding box center [13, 50] width 4 height 5
select select "service"
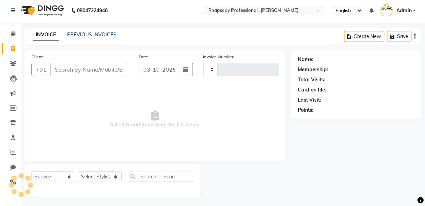
type input "0852"
select select "8581"
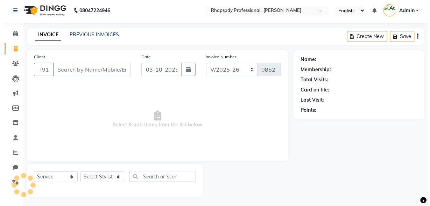
scroll to position [3, 0]
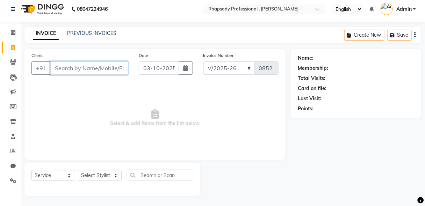
click at [103, 70] on input "Client" at bounding box center [89, 68] width 78 height 13
type input "S"
type input "9643212723"
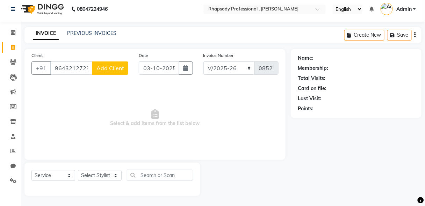
click at [102, 68] on span "Add Client" at bounding box center [111, 68] width 28 height 7
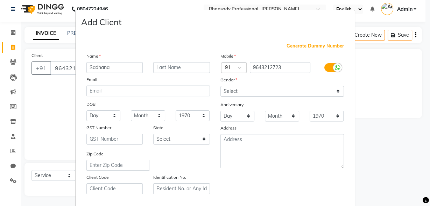
type input "Sadhana"
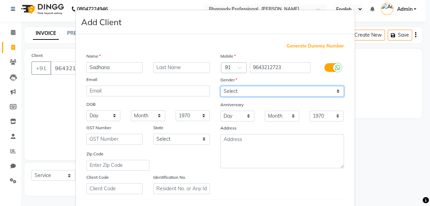
click at [247, 90] on select "Select [DEMOGRAPHIC_DATA] [DEMOGRAPHIC_DATA] Other Prefer Not To Say" at bounding box center [281, 91] width 123 height 11
select select "[DEMOGRAPHIC_DATA]"
click at [220, 86] on select "Select [DEMOGRAPHIC_DATA] [DEMOGRAPHIC_DATA] Other Prefer Not To Say" at bounding box center [281, 91] width 123 height 11
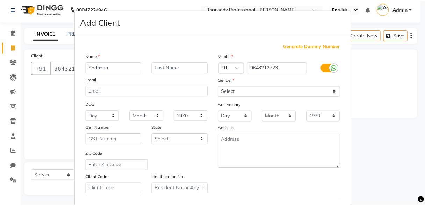
scroll to position [115, 0]
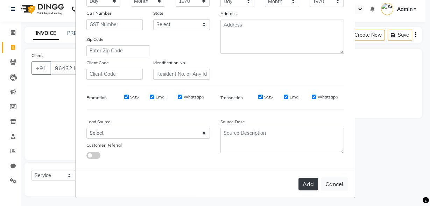
click at [308, 185] on button "Add" at bounding box center [308, 184] width 20 height 13
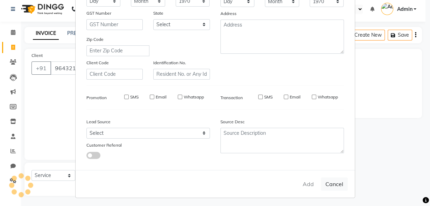
select select
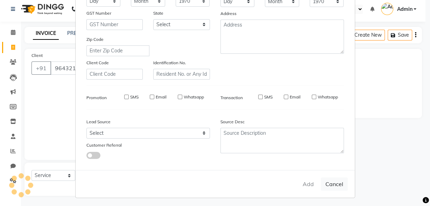
select select
checkbox input "false"
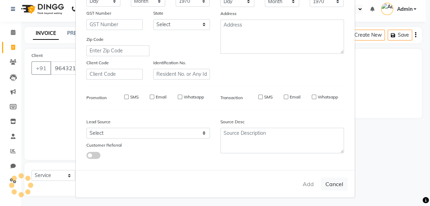
checkbox input "false"
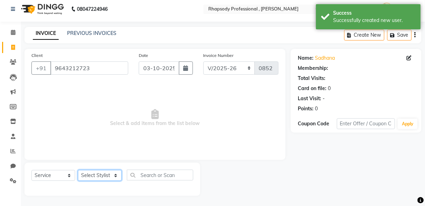
click at [103, 178] on select "Select Stylist [PERSON_NAME] [PERSON_NAME] Manager [PERSON_NAME] [PERSON_NAME] …" at bounding box center [100, 175] width 44 height 11
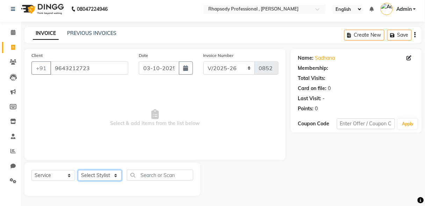
select select "85665"
click at [78, 170] on select "Select Stylist [PERSON_NAME] [PERSON_NAME] Manager [PERSON_NAME] [PERSON_NAME] …" at bounding box center [100, 175] width 44 height 11
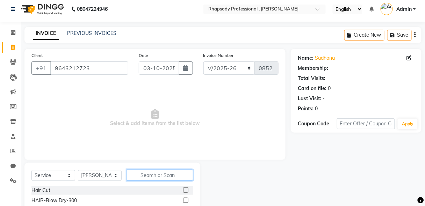
click at [164, 178] on input "text" at bounding box center [160, 175] width 66 height 11
type input "th"
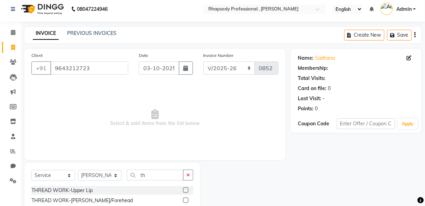
click at [183, 188] on label at bounding box center [185, 190] width 5 height 5
click at [183, 188] on input "checkbox" at bounding box center [185, 190] width 5 height 5
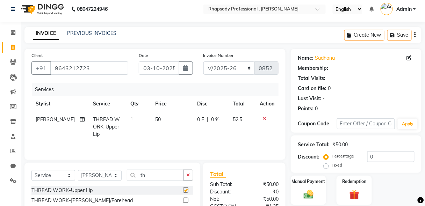
checkbox input "false"
click at [183, 200] on label at bounding box center [185, 200] width 5 height 5
click at [183, 200] on input "checkbox" at bounding box center [185, 201] width 5 height 5
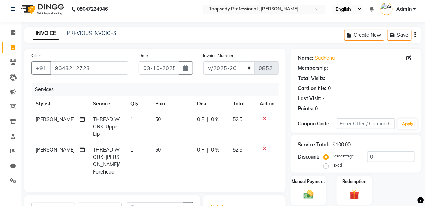
checkbox input "false"
click at [40, 123] on td "[PERSON_NAME]" at bounding box center [59, 127] width 57 height 30
select select "85665"
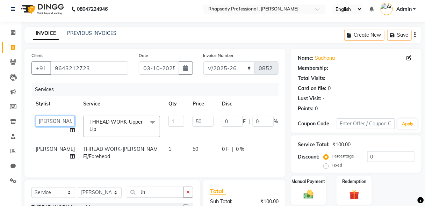
click at [40, 123] on select "[PERSON_NAME] [PERSON_NAME] Manager [PERSON_NAME] [PERSON_NAME] [PERSON_NAME] […" at bounding box center [55, 121] width 39 height 11
select select "85670"
click at [51, 150] on td "[PERSON_NAME]" at bounding box center [55, 153] width 48 height 23
select select "85665"
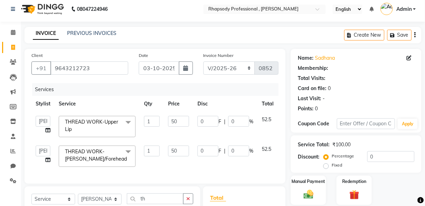
click at [51, 150] on td "[PERSON_NAME] [PERSON_NAME] Manager [PERSON_NAME] [PERSON_NAME] [PERSON_NAME] […" at bounding box center [42, 157] width 23 height 30
click at [45, 152] on select "[PERSON_NAME] [PERSON_NAME] Manager [PERSON_NAME] [PERSON_NAME] [PERSON_NAME] […" at bounding box center [43, 151] width 15 height 11
select select "85670"
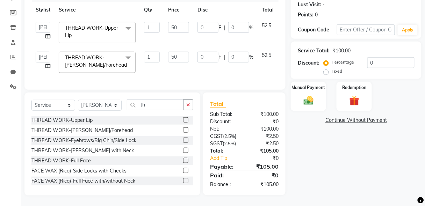
click at [183, 138] on label at bounding box center [185, 140] width 5 height 5
click at [183, 138] on input "checkbox" at bounding box center [185, 140] width 5 height 5
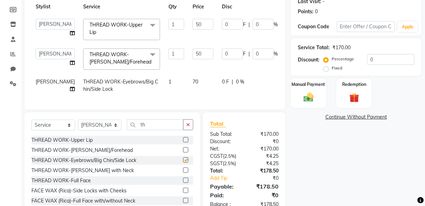
checkbox input "false"
click at [314, 100] on img at bounding box center [308, 98] width 16 height 12
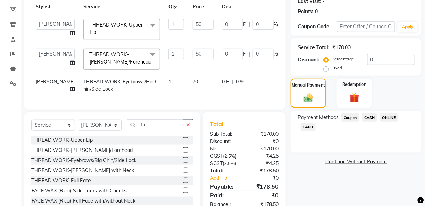
click at [394, 119] on span "ONLINE" at bounding box center [389, 118] width 18 height 8
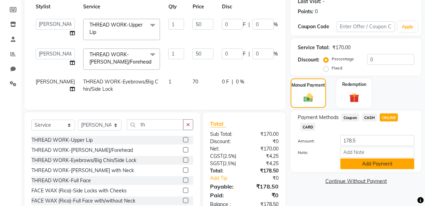
click at [392, 162] on button "Add Payment" at bounding box center [378, 164] width 74 height 11
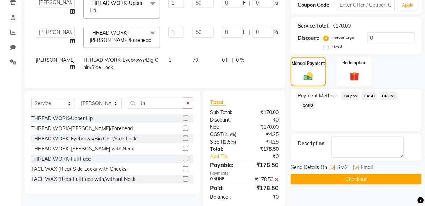
scroll to position [138, 0]
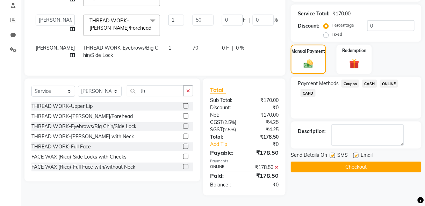
click at [341, 162] on button "Checkout" at bounding box center [356, 167] width 131 height 11
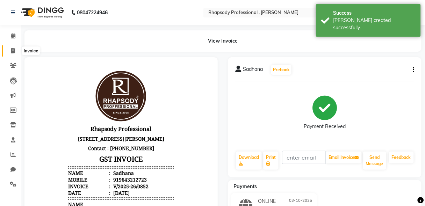
click at [11, 48] on icon at bounding box center [13, 50] width 4 height 5
select select "service"
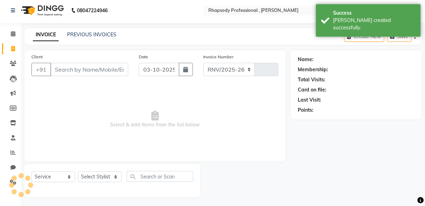
select select "8581"
type input "0853"
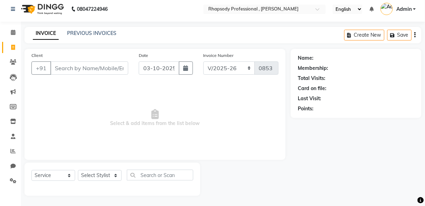
click at [69, 71] on input "Client" at bounding box center [89, 68] width 78 height 13
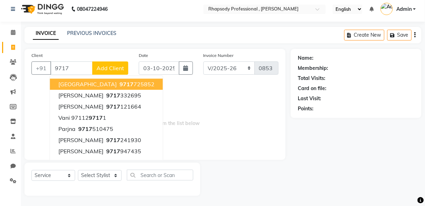
click at [120, 83] on span "9717" at bounding box center [127, 84] width 14 height 7
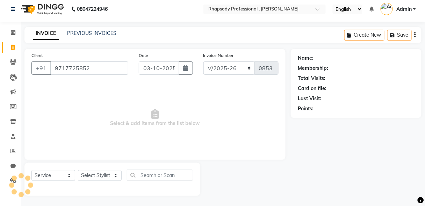
type input "9717725852"
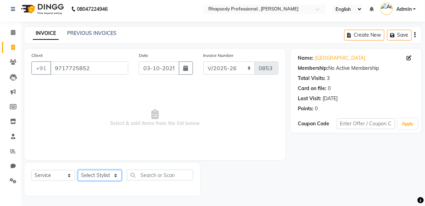
click at [95, 177] on select "Select Stylist [PERSON_NAME] [PERSON_NAME] Manager [PERSON_NAME] [PERSON_NAME] …" at bounding box center [100, 175] width 44 height 11
select select "85672"
click at [78, 170] on select "Select Stylist [PERSON_NAME] [PERSON_NAME] Manager [PERSON_NAME] [PERSON_NAME] …" at bounding box center [100, 175] width 44 height 11
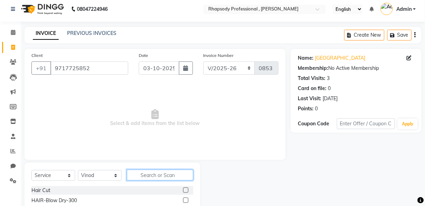
click at [150, 176] on input "text" at bounding box center [160, 175] width 66 height 11
type input "tou"
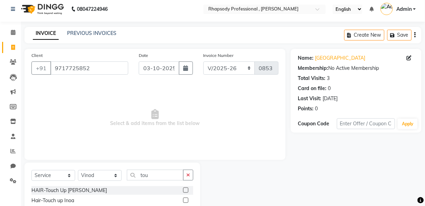
click at [185, 189] on label at bounding box center [185, 190] width 5 height 5
click at [185, 189] on input "checkbox" at bounding box center [185, 190] width 5 height 5
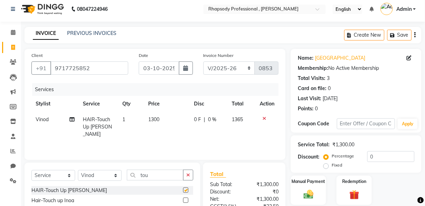
checkbox input "false"
click at [309, 193] on img at bounding box center [308, 195] width 16 height 12
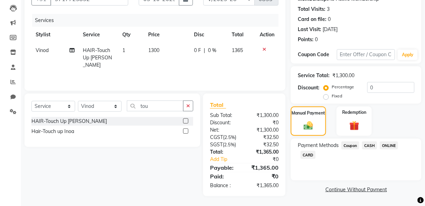
click at [393, 147] on span "ONLINE" at bounding box center [389, 146] width 18 height 8
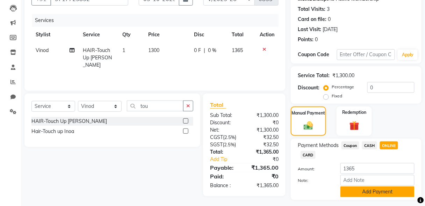
click at [383, 192] on button "Add Payment" at bounding box center [378, 192] width 74 height 11
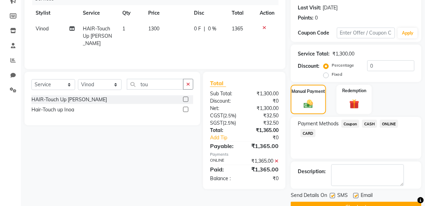
scroll to position [111, 0]
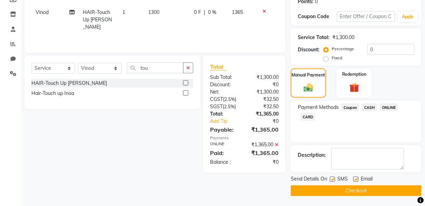
click at [393, 187] on button "Checkout" at bounding box center [356, 191] width 131 height 11
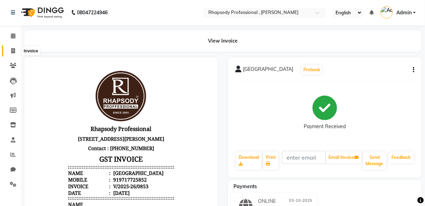
click at [13, 52] on icon at bounding box center [13, 50] width 4 height 5
select select "service"
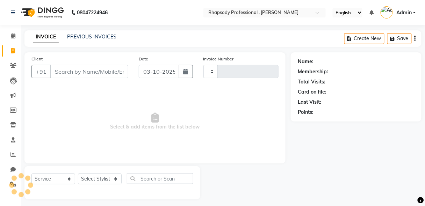
scroll to position [3, 0]
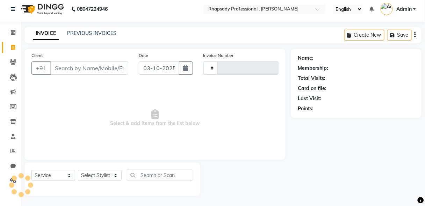
type input "0854"
select select "8581"
click at [11, 32] on icon at bounding box center [13, 32] width 5 height 5
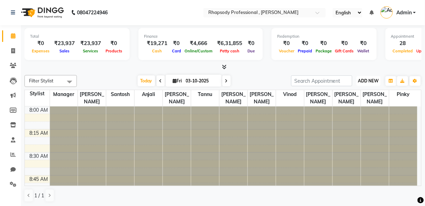
click at [372, 82] on span "ADD NEW" at bounding box center [368, 80] width 21 height 5
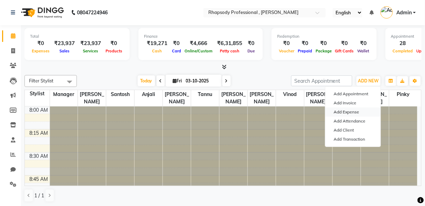
click at [362, 113] on link "Add Expense" at bounding box center [353, 112] width 55 height 9
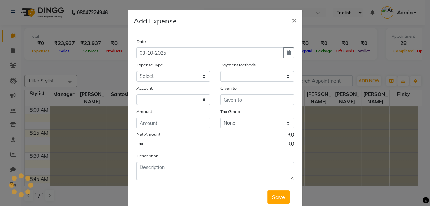
select select "1"
select select "7794"
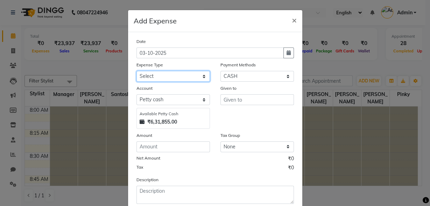
click at [201, 74] on select "Select Advance Salary Bank charges Car maintenance Cash transfer to bank Cash t…" at bounding box center [172, 76] width 73 height 11
select select "18"
click at [136, 71] on select "Select Advance Salary Bank charges Car maintenance Cash transfer to bank Cash t…" at bounding box center [172, 76] width 73 height 11
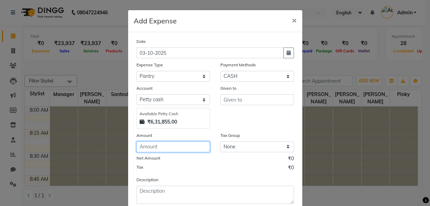
click at [161, 145] on input "number" at bounding box center [172, 147] width 73 height 11
type input "725"
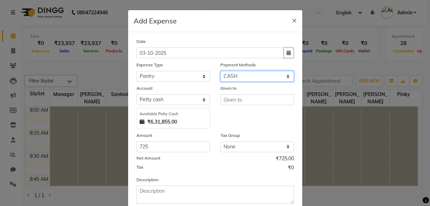
click at [281, 76] on select "Select Coupon Gift Card CASH Points ONLINE Prepaid Wallet CARD Package" at bounding box center [256, 76] width 73 height 11
click at [275, 75] on select "Select Coupon Gift Card CASH Points ONLINE Prepaid Wallet CARD Package" at bounding box center [256, 76] width 73 height 11
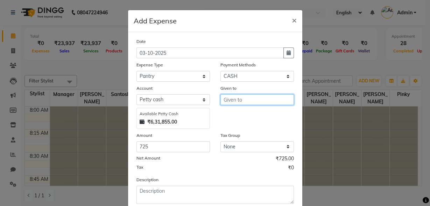
click at [245, 101] on input "text" at bounding box center [256, 99] width 73 height 11
click at [239, 115] on button "Lat if" at bounding box center [247, 114] width 55 height 11
type input "Latif"
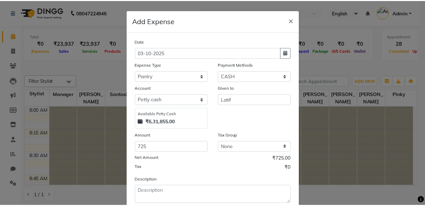
scroll to position [42, 0]
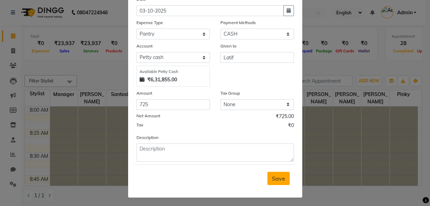
click at [280, 179] on span "Save" at bounding box center [278, 178] width 13 height 7
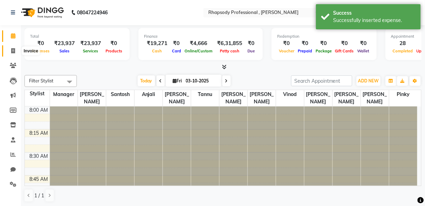
click at [10, 51] on span at bounding box center [13, 51] width 12 height 8
select select "service"
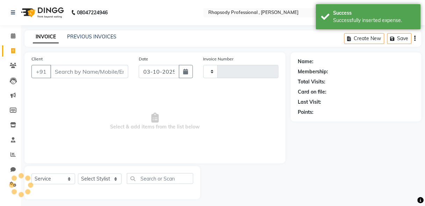
type input "0854"
select select "8581"
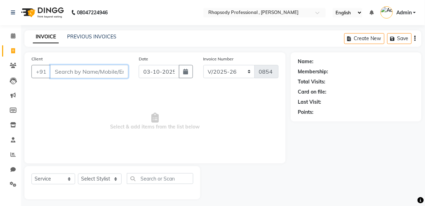
click at [92, 76] on input "Client" at bounding box center [89, 71] width 78 height 13
click at [79, 73] on input "Client" at bounding box center [89, 71] width 78 height 13
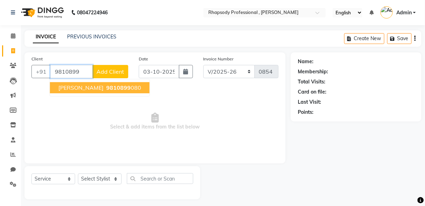
click at [84, 92] on button "[PERSON_NAME] 9810899 080" at bounding box center [100, 87] width 100 height 11
type input "9810899080"
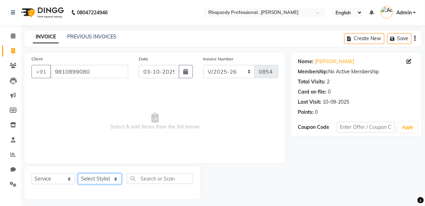
click at [101, 181] on select "Select Stylist [PERSON_NAME] [PERSON_NAME] Manager [PERSON_NAME] [PERSON_NAME] …" at bounding box center [100, 179] width 44 height 11
select select "85668"
click at [78, 174] on select "Select Stylist [PERSON_NAME] [PERSON_NAME] Manager [PERSON_NAME] [PERSON_NAME] …" at bounding box center [100, 179] width 44 height 11
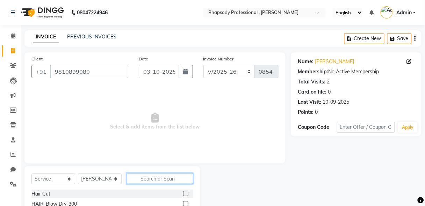
click at [176, 180] on input "text" at bounding box center [160, 178] width 66 height 11
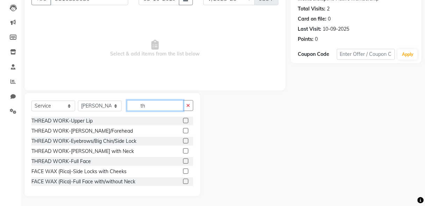
type input "th"
click at [183, 119] on label at bounding box center [185, 120] width 5 height 5
click at [183, 119] on input "checkbox" at bounding box center [185, 121] width 5 height 5
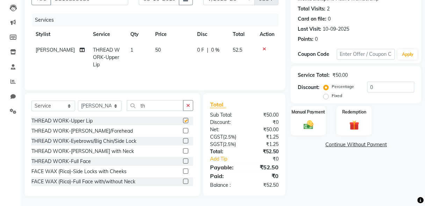
checkbox input "false"
click at [183, 141] on label at bounding box center [185, 140] width 5 height 5
click at [183, 141] on input "checkbox" at bounding box center [185, 141] width 5 height 5
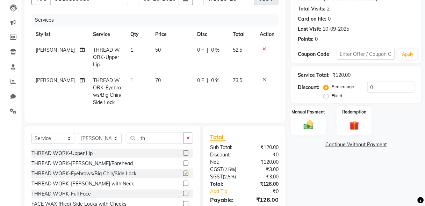
checkbox input "false"
click at [317, 126] on div "Manual Payment" at bounding box center [308, 121] width 37 height 31
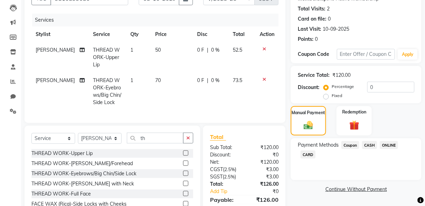
click at [387, 145] on span "ONLINE" at bounding box center [389, 145] width 18 height 8
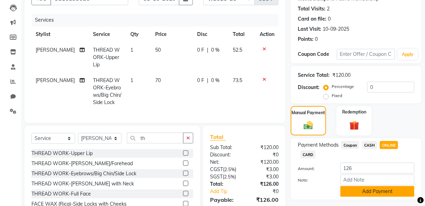
click at [371, 193] on button "Add Payment" at bounding box center [378, 191] width 74 height 11
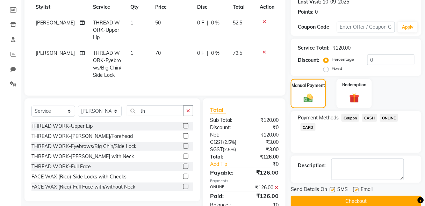
scroll to position [117, 0]
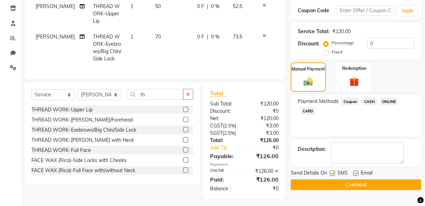
click at [380, 185] on button "Checkout" at bounding box center [356, 185] width 131 height 11
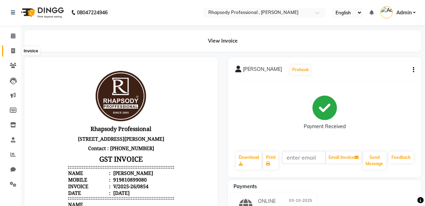
click at [13, 51] on icon at bounding box center [13, 50] width 4 height 5
select select "service"
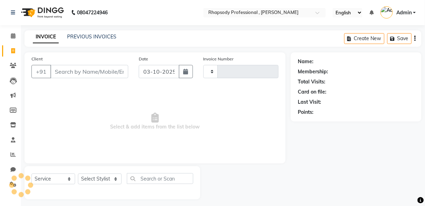
type input "0855"
select select "8581"
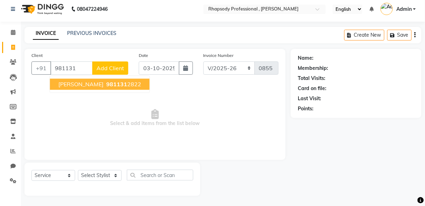
click at [105, 84] on ngb-highlight "981131 2822" at bounding box center [123, 84] width 36 height 7
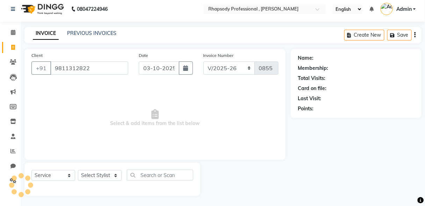
type input "9811312822"
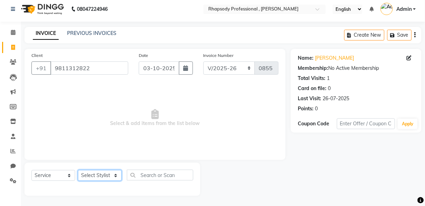
click at [101, 176] on select "Select Stylist [PERSON_NAME] [PERSON_NAME] Manager [PERSON_NAME] [PERSON_NAME] …" at bounding box center [100, 175] width 44 height 11
select select "85674"
click at [78, 170] on select "Select Stylist [PERSON_NAME] [PERSON_NAME] Manager [PERSON_NAME] [PERSON_NAME] …" at bounding box center [100, 175] width 44 height 11
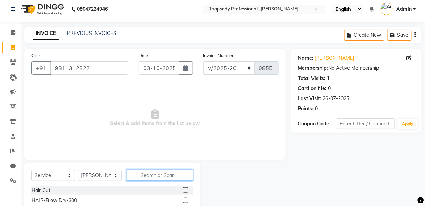
click at [177, 176] on input "text" at bounding box center [160, 175] width 66 height 11
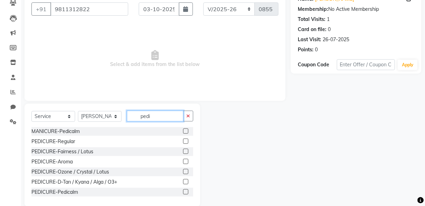
scroll to position [73, 0]
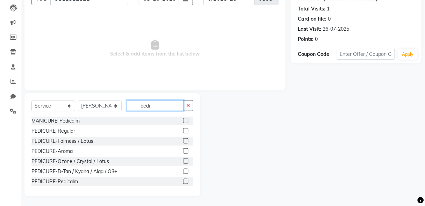
type input "pedi"
click at [183, 181] on label at bounding box center [185, 181] width 5 height 5
click at [183, 181] on input "checkbox" at bounding box center [185, 182] width 5 height 5
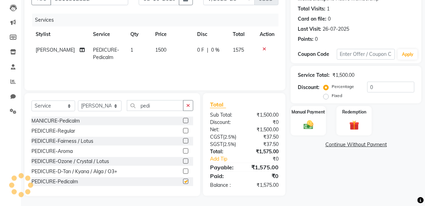
checkbox input "false"
click at [191, 108] on button "button" at bounding box center [188, 105] width 10 height 11
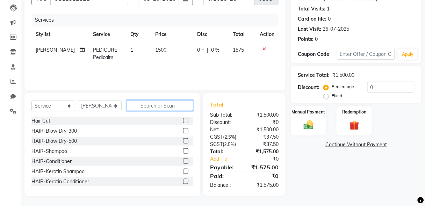
click at [158, 109] on input "text" at bounding box center [160, 105] width 66 height 11
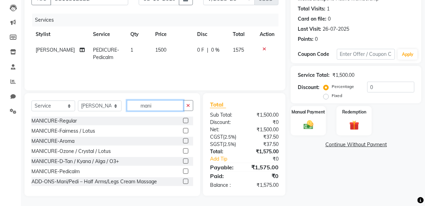
type input "mani"
click at [183, 160] on label at bounding box center [185, 161] width 5 height 5
click at [183, 160] on input "checkbox" at bounding box center [185, 161] width 5 height 5
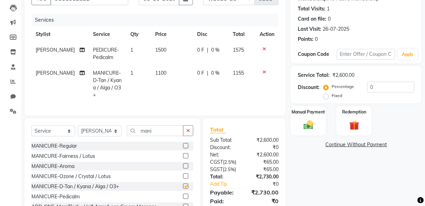
checkbox input "false"
click at [99, 137] on select "Select Stylist [PERSON_NAME] [PERSON_NAME] Manager [PERSON_NAME] [PERSON_NAME] …" at bounding box center [100, 131] width 44 height 11
select select "85670"
click at [78, 130] on select "Select Stylist [PERSON_NAME] [PERSON_NAME] Manager [PERSON_NAME] [PERSON_NAME] …" at bounding box center [100, 131] width 44 height 11
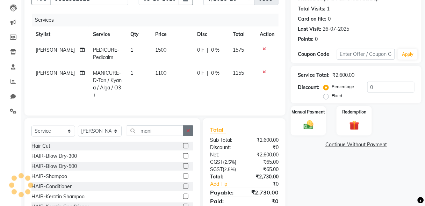
click at [189, 133] on icon "button" at bounding box center [188, 130] width 4 height 5
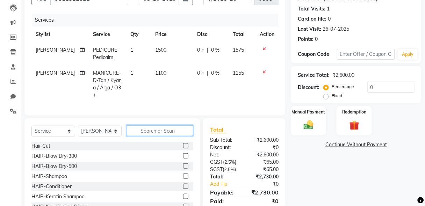
click at [172, 135] on input "text" at bounding box center [160, 131] width 66 height 11
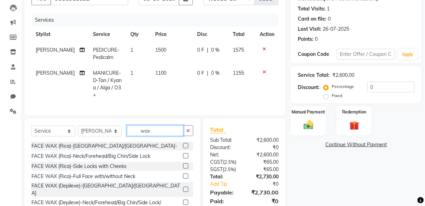
scroll to position [61, 0]
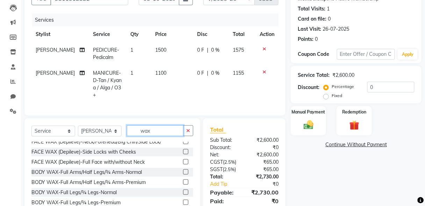
type input "wax"
click at [183, 180] on label at bounding box center [185, 182] width 5 height 5
click at [183, 180] on input "checkbox" at bounding box center [185, 182] width 5 height 5
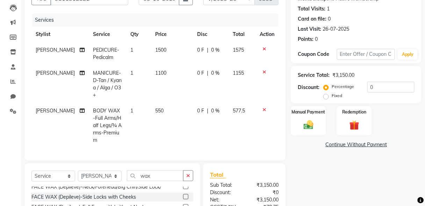
checkbox input "false"
click at [355, 54] on input "text" at bounding box center [366, 54] width 58 height 11
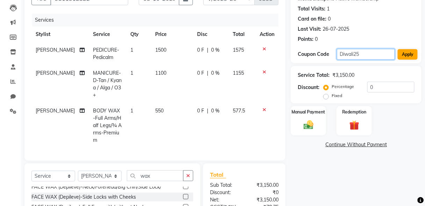
type input "Diwali25"
click at [410, 54] on button "Apply" at bounding box center [408, 54] width 20 height 10
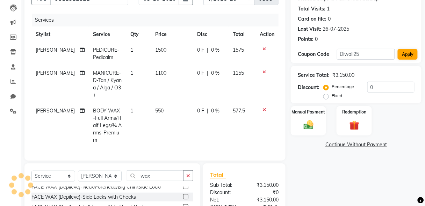
type input "25"
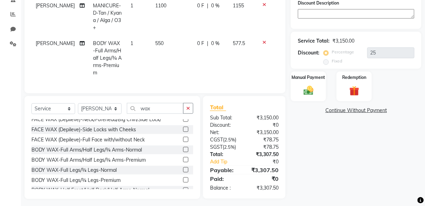
scroll to position [0, 0]
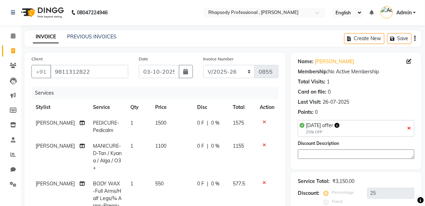
click at [263, 183] on icon at bounding box center [265, 182] width 4 height 5
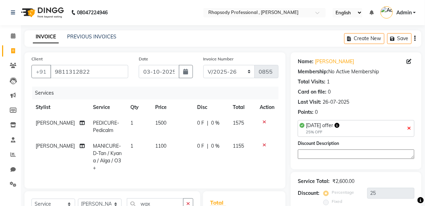
scroll to position [103, 0]
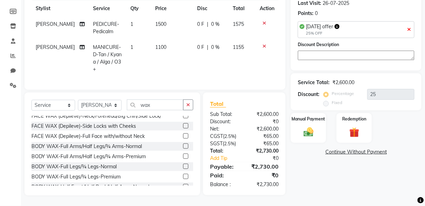
click at [183, 154] on label at bounding box center [185, 156] width 5 height 5
click at [183, 155] on input "checkbox" at bounding box center [185, 157] width 5 height 5
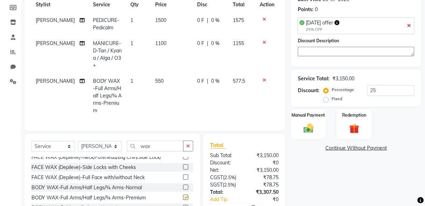
checkbox input "false"
click at [410, 26] on icon at bounding box center [410, 25] width 4 height 5
type input "0"
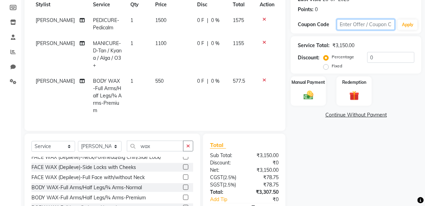
click at [356, 24] on input "text" at bounding box center [366, 24] width 58 height 11
type input "Diwali20"
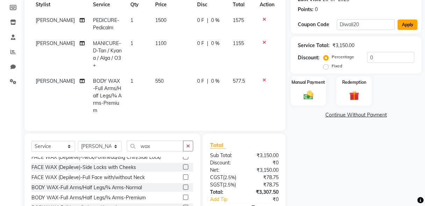
click at [406, 27] on button "Apply" at bounding box center [408, 25] width 20 height 10
type input "20"
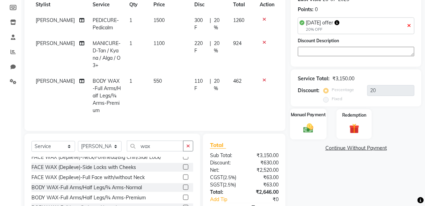
click at [310, 127] on img at bounding box center [308, 129] width 16 height 12
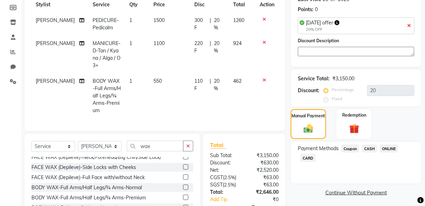
click at [370, 149] on span "CASH" at bounding box center [369, 149] width 15 height 8
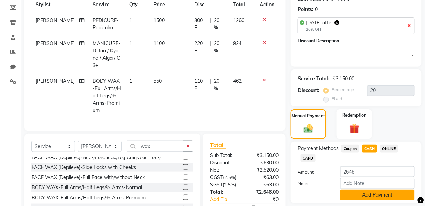
click at [375, 197] on button "Add Payment" at bounding box center [378, 195] width 74 height 11
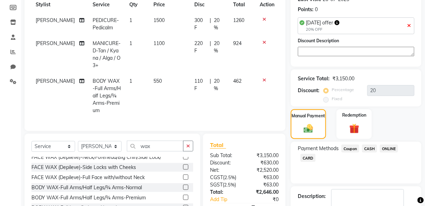
scroll to position [172, 0]
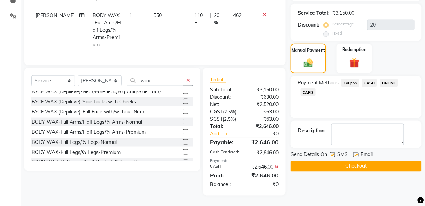
click at [356, 161] on button "Checkout" at bounding box center [356, 166] width 131 height 11
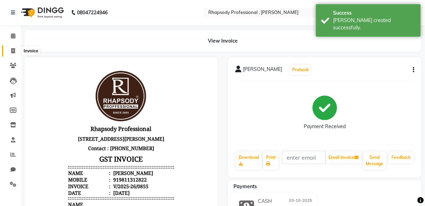
click at [10, 52] on span at bounding box center [13, 51] width 12 height 8
select select "service"
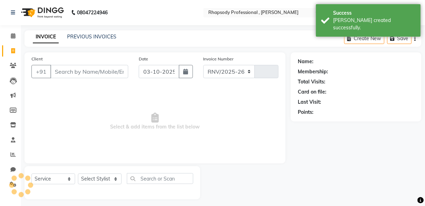
select select "8581"
type input "0856"
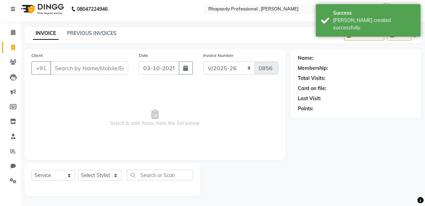
click at [70, 70] on input "Client" at bounding box center [89, 68] width 78 height 13
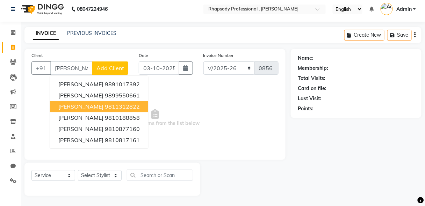
click at [70, 106] on span "[PERSON_NAME]" at bounding box center [80, 106] width 45 height 7
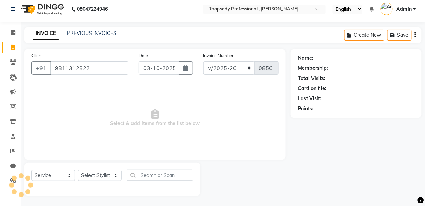
type input "9811312822"
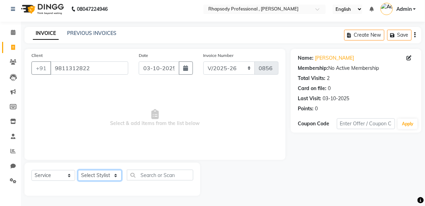
click at [99, 172] on select "Select Stylist [PERSON_NAME] [PERSON_NAME] Manager [PERSON_NAME] [PERSON_NAME] …" at bounding box center [100, 175] width 44 height 11
select select "85665"
click at [78, 170] on select "Select Stylist [PERSON_NAME] [PERSON_NAME] Manager [PERSON_NAME] [PERSON_NAME] …" at bounding box center [100, 175] width 44 height 11
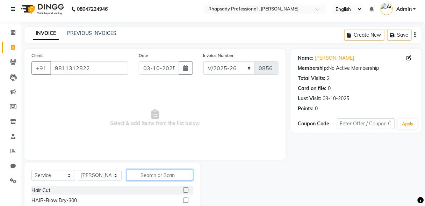
click at [143, 175] on input "text" at bounding box center [160, 175] width 66 height 11
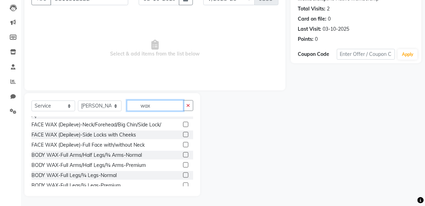
scroll to position [61, 0]
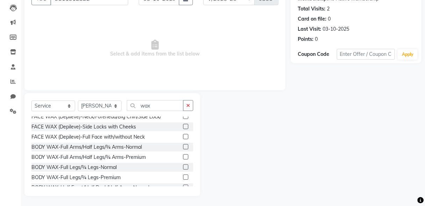
click at [183, 155] on label at bounding box center [185, 157] width 5 height 5
click at [183, 155] on input "checkbox" at bounding box center [185, 157] width 5 height 5
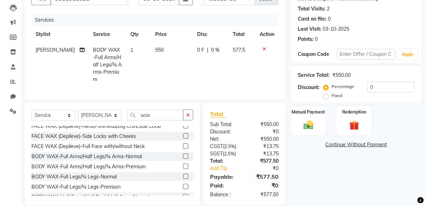
click at [183, 184] on label at bounding box center [185, 186] width 5 height 5
click at [183, 185] on input "checkbox" at bounding box center [185, 187] width 5 height 5
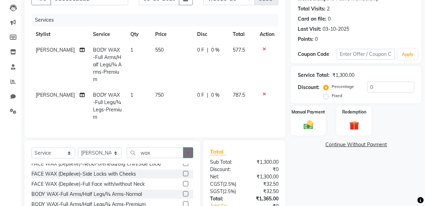
click at [189, 150] on icon "button" at bounding box center [188, 152] width 4 height 5
click at [174, 148] on input "text" at bounding box center [160, 153] width 66 height 11
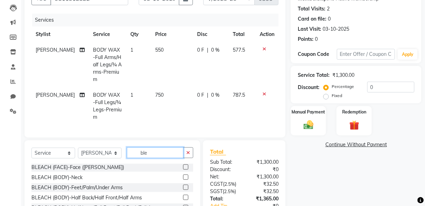
scroll to position [10, 0]
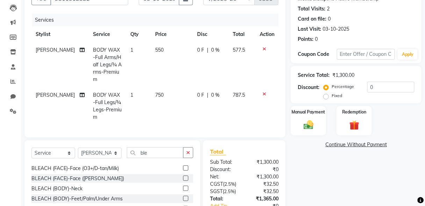
click at [183, 166] on label at bounding box center [185, 168] width 5 height 5
click at [183, 166] on input "checkbox" at bounding box center [185, 168] width 5 height 5
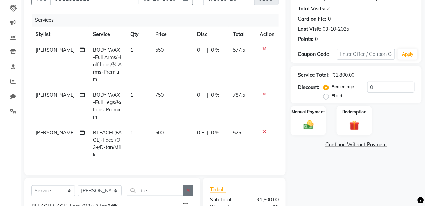
click at [187, 185] on button "button" at bounding box center [188, 190] width 10 height 11
click at [160, 185] on input "text" at bounding box center [160, 190] width 66 height 11
click at [183, 203] on label at bounding box center [185, 205] width 5 height 5
click at [183, 204] on input "checkbox" at bounding box center [185, 206] width 5 height 5
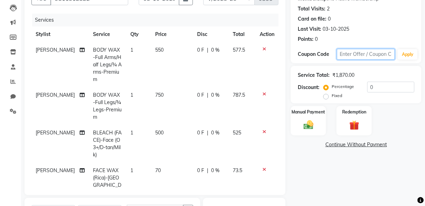
click at [347, 55] on input "text" at bounding box center [366, 54] width 58 height 11
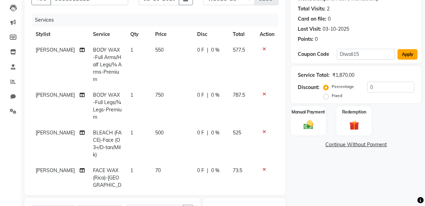
click at [406, 56] on button "Apply" at bounding box center [408, 54] width 20 height 10
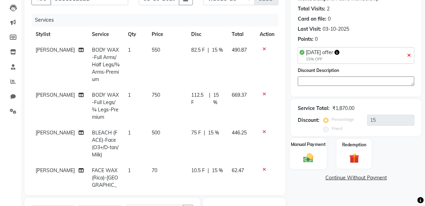
click at [321, 161] on div "Manual Payment" at bounding box center [308, 154] width 37 height 31
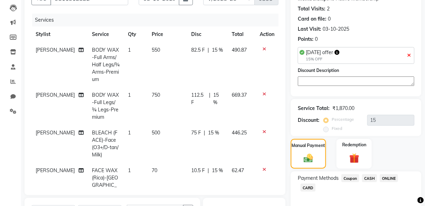
scroll to position [178, 0]
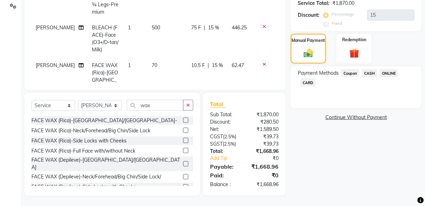
click at [372, 73] on span "CASH" at bounding box center [369, 73] width 15 height 8
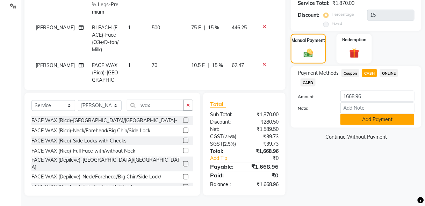
click at [370, 120] on button "Add Payment" at bounding box center [378, 119] width 74 height 11
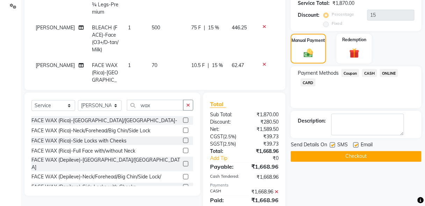
click at [358, 156] on button "Checkout" at bounding box center [356, 156] width 131 height 11
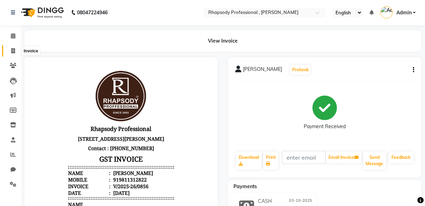
click at [11, 50] on icon at bounding box center [13, 50] width 4 height 5
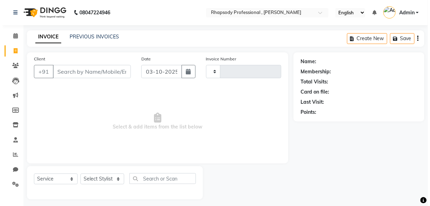
scroll to position [3, 0]
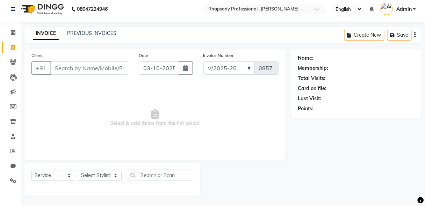
click at [67, 69] on input "Client" at bounding box center [89, 68] width 78 height 13
click at [109, 66] on span "Add Client" at bounding box center [111, 68] width 28 height 7
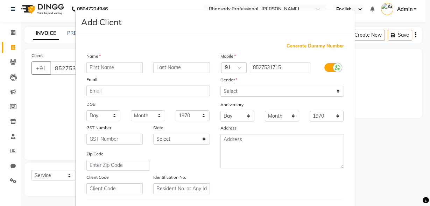
click at [111, 67] on input "text" at bounding box center [114, 67] width 57 height 11
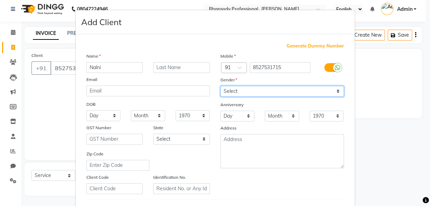
click at [300, 90] on select "Select [DEMOGRAPHIC_DATA] [DEMOGRAPHIC_DATA] Other Prefer Not To Say" at bounding box center [281, 91] width 123 height 11
click at [220, 86] on select "Select [DEMOGRAPHIC_DATA] [DEMOGRAPHIC_DATA] Other Prefer Not To Say" at bounding box center [281, 91] width 123 height 11
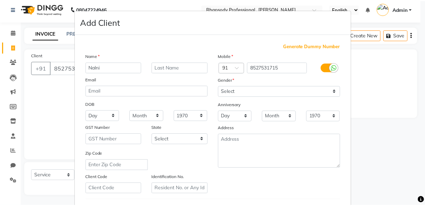
scroll to position [115, 0]
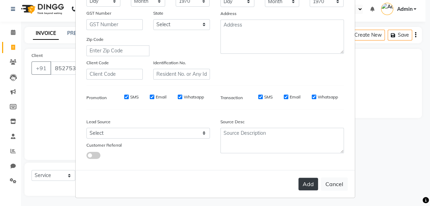
click at [305, 185] on button "Add" at bounding box center [308, 184] width 20 height 13
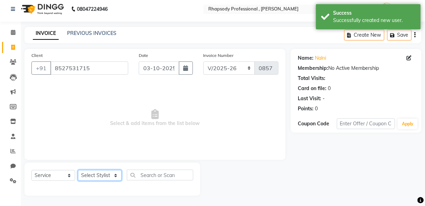
click at [91, 180] on select "Select Stylist [PERSON_NAME] [PERSON_NAME] Manager [PERSON_NAME] [PERSON_NAME] …" at bounding box center [100, 175] width 44 height 11
click at [78, 170] on select "Select Stylist [PERSON_NAME] [PERSON_NAME] Manager [PERSON_NAME] [PERSON_NAME] …" at bounding box center [100, 175] width 44 height 11
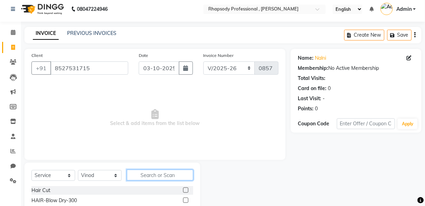
click at [163, 177] on input "text" at bounding box center [160, 175] width 66 height 11
click at [183, 190] on label at bounding box center [185, 190] width 5 height 5
click at [183, 190] on input "checkbox" at bounding box center [185, 190] width 5 height 5
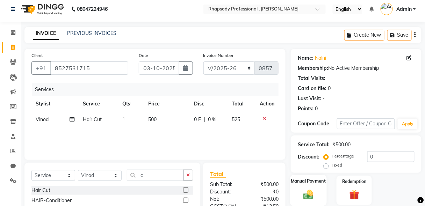
click at [309, 196] on img at bounding box center [308, 195] width 16 height 12
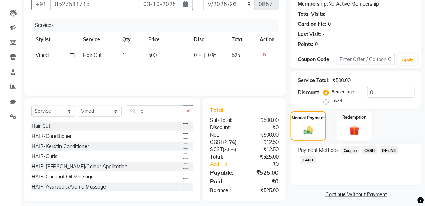
scroll to position [73, 0]
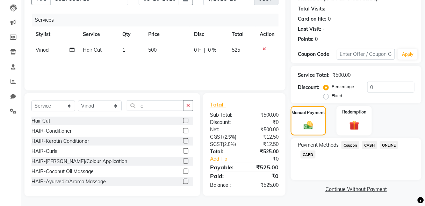
click at [371, 145] on span "CASH" at bounding box center [369, 145] width 15 height 8
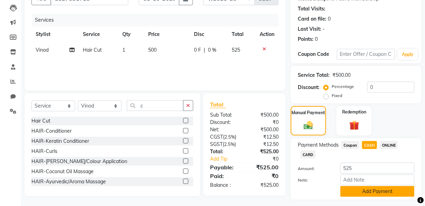
click at [378, 188] on button "Add Payment" at bounding box center [378, 191] width 74 height 11
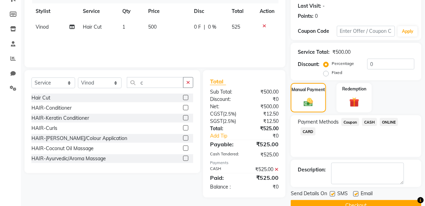
scroll to position [111, 0]
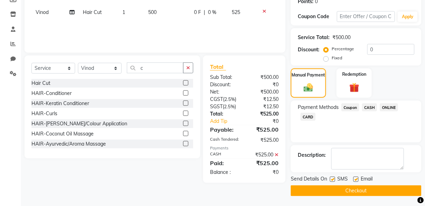
click at [363, 186] on button "Checkout" at bounding box center [356, 191] width 131 height 11
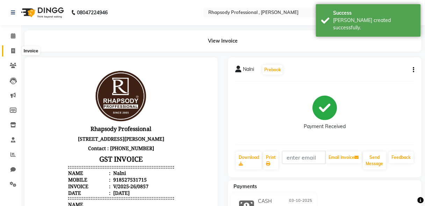
click at [13, 49] on icon at bounding box center [13, 50] width 4 height 5
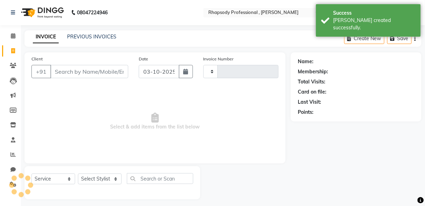
scroll to position [3, 0]
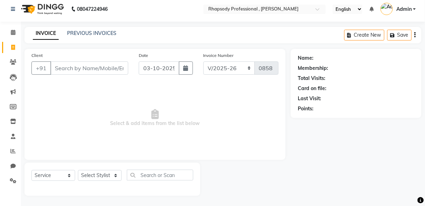
click at [77, 69] on input "Client" at bounding box center [89, 68] width 78 height 13
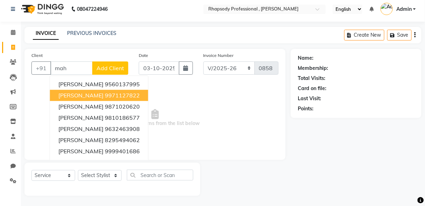
click at [84, 94] on span "[PERSON_NAME]" at bounding box center [80, 95] width 45 height 7
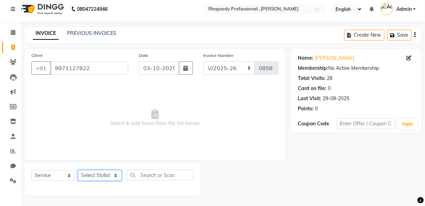
click at [100, 177] on select "Select Stylist [PERSON_NAME] [PERSON_NAME] Manager [PERSON_NAME] [PERSON_NAME] …" at bounding box center [100, 175] width 44 height 11
click at [78, 170] on select "Select Stylist [PERSON_NAME] [PERSON_NAME] Manager [PERSON_NAME] [PERSON_NAME] …" at bounding box center [100, 175] width 44 height 11
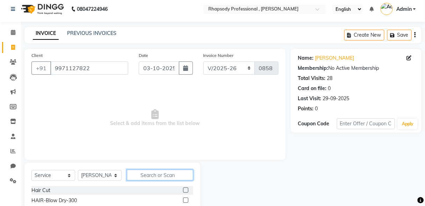
click at [170, 177] on input "text" at bounding box center [160, 175] width 66 height 11
click at [183, 200] on label at bounding box center [185, 200] width 5 height 5
click at [183, 200] on input "checkbox" at bounding box center [185, 201] width 5 height 5
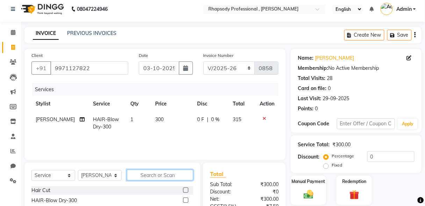
click at [168, 176] on input "text" at bounding box center [160, 175] width 66 height 11
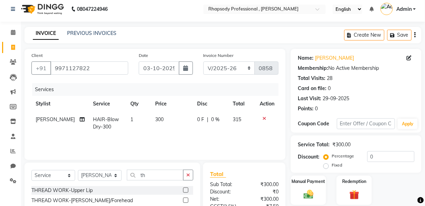
click at [183, 188] on label at bounding box center [185, 190] width 5 height 5
click at [183, 188] on input "checkbox" at bounding box center [185, 190] width 5 height 5
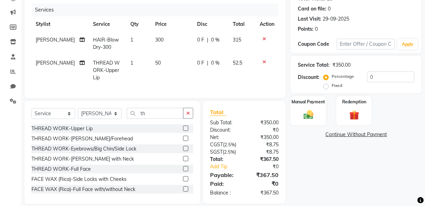
scroll to position [88, 0]
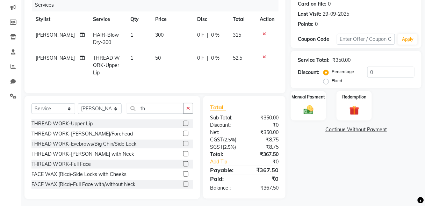
click at [183, 141] on label at bounding box center [185, 143] width 5 height 5
click at [183, 142] on input "checkbox" at bounding box center [185, 144] width 5 height 5
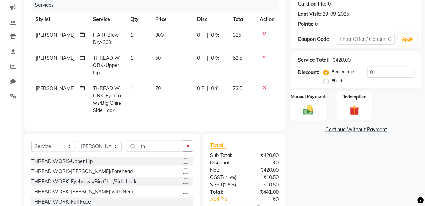
click at [304, 112] on img at bounding box center [308, 110] width 16 height 12
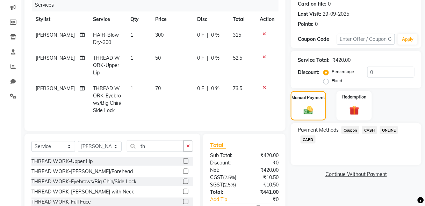
click at [371, 130] on span "CASH" at bounding box center [369, 130] width 15 height 8
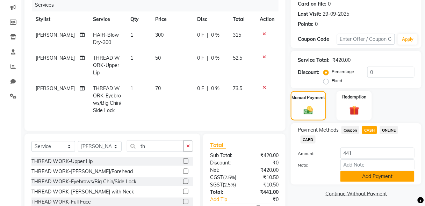
click at [387, 176] on button "Add Payment" at bounding box center [378, 176] width 74 height 11
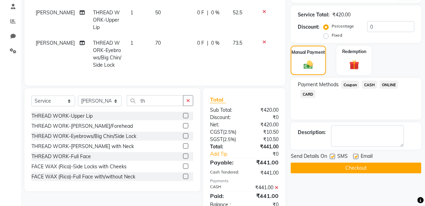
scroll to position [150, 0]
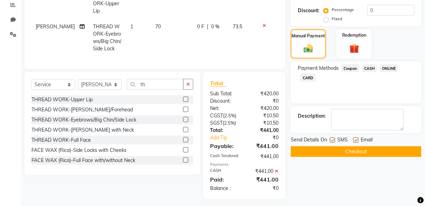
click at [332, 148] on button "Checkout" at bounding box center [356, 152] width 131 height 11
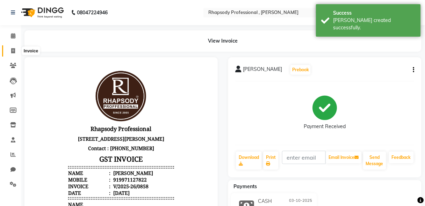
click at [12, 51] on icon at bounding box center [13, 50] width 4 height 5
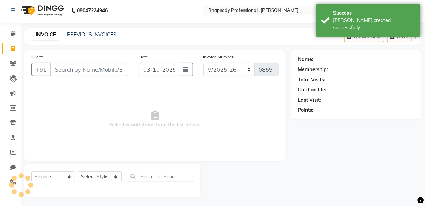
scroll to position [3, 0]
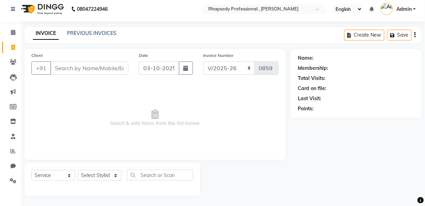
click at [78, 70] on input "Client" at bounding box center [89, 68] width 78 height 13
click at [86, 72] on input "9313" at bounding box center [89, 68] width 78 height 13
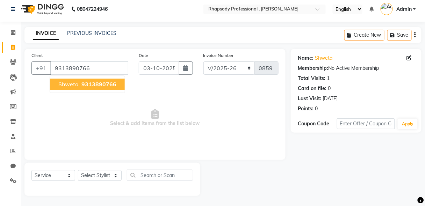
click at [95, 87] on span "9313890766" at bounding box center [98, 84] width 35 height 7
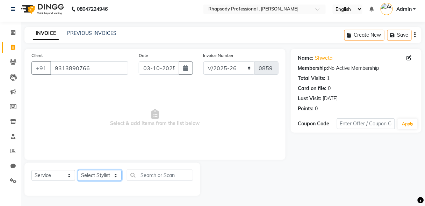
click at [98, 177] on select "Select Stylist [PERSON_NAME] [PERSON_NAME] Manager [PERSON_NAME] [PERSON_NAME] …" at bounding box center [100, 175] width 44 height 11
click at [78, 170] on select "Select Stylist [PERSON_NAME] [PERSON_NAME] Manager [PERSON_NAME] [PERSON_NAME] …" at bounding box center [100, 175] width 44 height 11
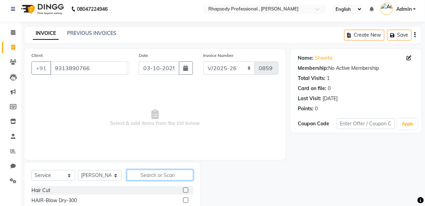
click at [175, 176] on input "text" at bounding box center [160, 175] width 66 height 11
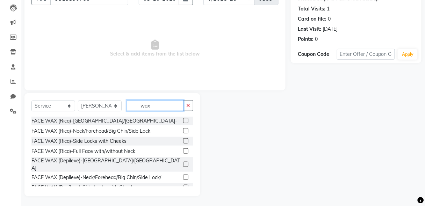
scroll to position [61, 0]
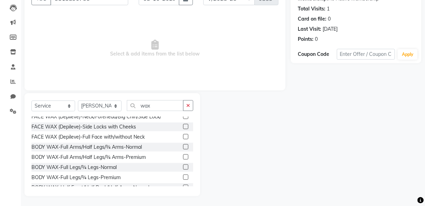
click at [183, 155] on label at bounding box center [185, 157] width 5 height 5
click at [183, 155] on input "checkbox" at bounding box center [185, 157] width 5 height 5
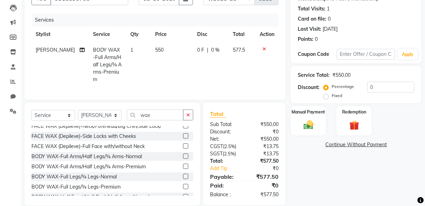
click at [183, 184] on label at bounding box center [185, 186] width 5 height 5
click at [183, 185] on input "checkbox" at bounding box center [185, 187] width 5 height 5
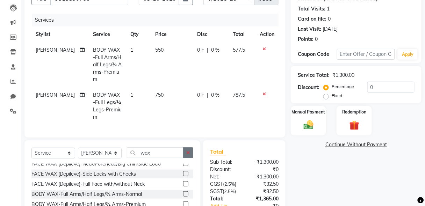
click at [190, 150] on icon "button" at bounding box center [188, 152] width 4 height 5
click at [176, 148] on input "text" at bounding box center [160, 153] width 66 height 11
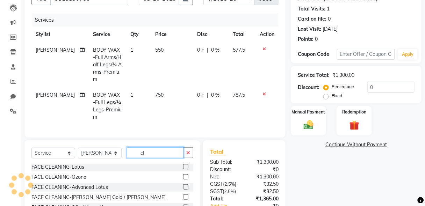
scroll to position [21, 0]
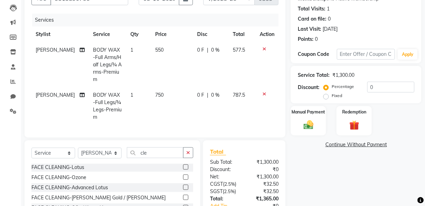
click at [183, 175] on label at bounding box center [185, 177] width 5 height 5
click at [183, 176] on input "checkbox" at bounding box center [185, 178] width 5 height 5
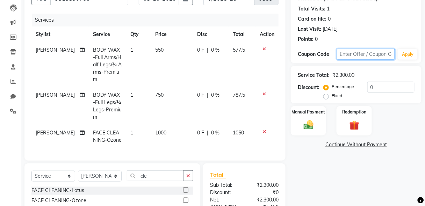
click at [362, 55] on input "text" at bounding box center [366, 54] width 58 height 11
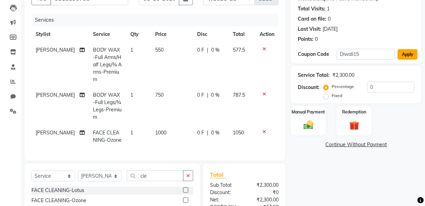
click at [413, 55] on button "Apply" at bounding box center [408, 54] width 20 height 10
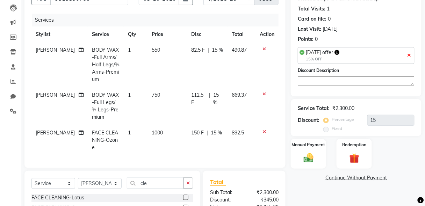
scroll to position [141, 0]
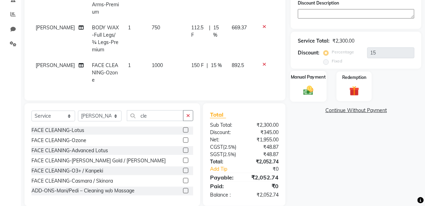
click at [300, 89] on div "Manual Payment" at bounding box center [308, 86] width 37 height 31
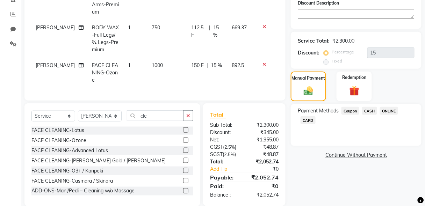
click at [367, 110] on span "CASH" at bounding box center [369, 111] width 15 height 8
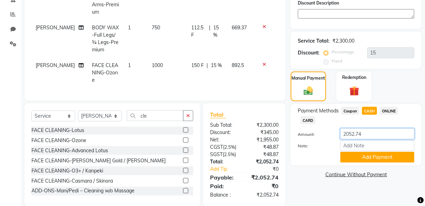
click at [362, 133] on input "2052.74" at bounding box center [378, 134] width 74 height 11
click at [397, 158] on button "Add Payment" at bounding box center [378, 157] width 74 height 11
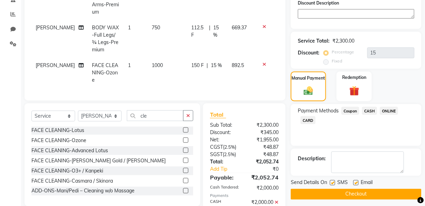
click at [392, 108] on span "ONLINE" at bounding box center [389, 111] width 18 height 8
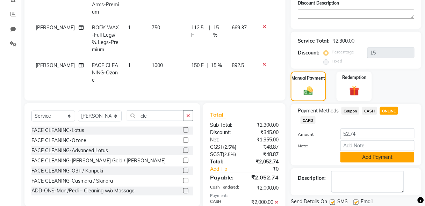
click at [377, 158] on button "Add Payment" at bounding box center [378, 157] width 74 height 11
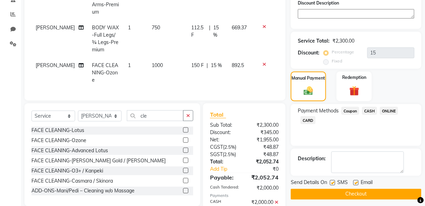
click at [369, 193] on button "Checkout" at bounding box center [356, 194] width 131 height 11
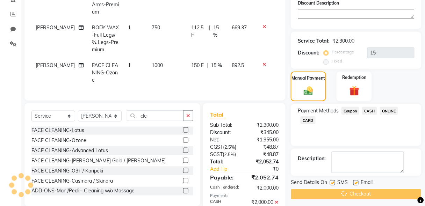
click at [369, 193] on div "Checkout" at bounding box center [356, 194] width 131 height 11
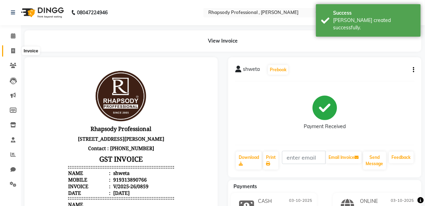
click at [13, 52] on icon at bounding box center [13, 50] width 4 height 5
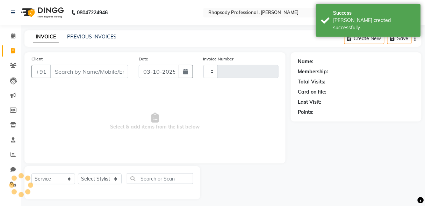
scroll to position [3, 0]
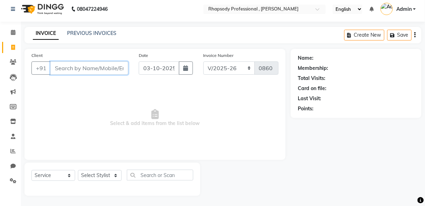
click at [89, 71] on input "Client" at bounding box center [89, 68] width 78 height 13
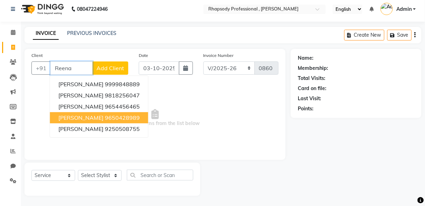
click at [105, 115] on ngb-highlight "9650428989" at bounding box center [122, 117] width 35 height 7
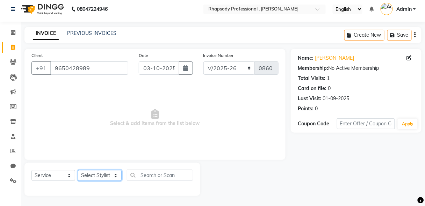
click at [95, 175] on select "Select Stylist [PERSON_NAME] [PERSON_NAME] Manager [PERSON_NAME] [PERSON_NAME] …" at bounding box center [100, 175] width 44 height 11
click at [78, 170] on select "Select Stylist [PERSON_NAME] [PERSON_NAME] Manager [PERSON_NAME] [PERSON_NAME] …" at bounding box center [100, 175] width 44 height 11
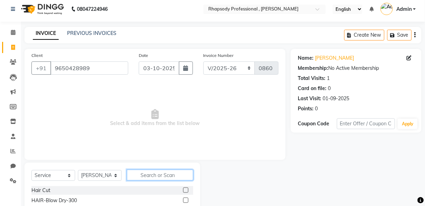
click at [153, 177] on input "text" at bounding box center [160, 175] width 66 height 11
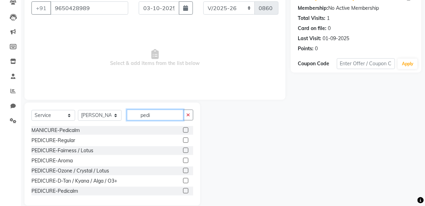
scroll to position [73, 0]
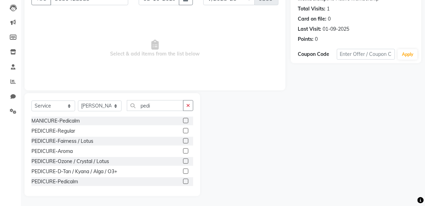
click at [183, 160] on label at bounding box center [185, 161] width 5 height 5
click at [183, 160] on input "checkbox" at bounding box center [185, 161] width 5 height 5
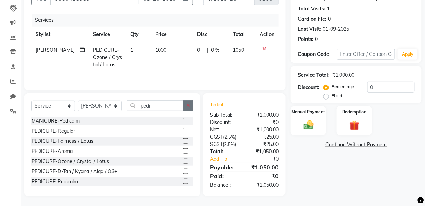
click at [190, 105] on icon "button" at bounding box center [188, 105] width 4 height 5
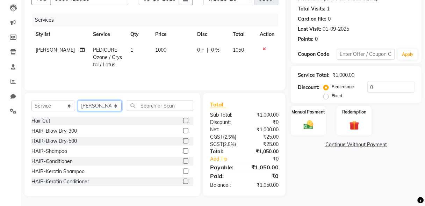
click at [112, 107] on select "Select Stylist [PERSON_NAME] [PERSON_NAME] Manager [PERSON_NAME] [PERSON_NAME] …" at bounding box center [100, 106] width 44 height 11
click at [78, 101] on select "Select Stylist [PERSON_NAME] [PERSON_NAME] Manager [PERSON_NAME] [PERSON_NAME] …" at bounding box center [100, 106] width 44 height 11
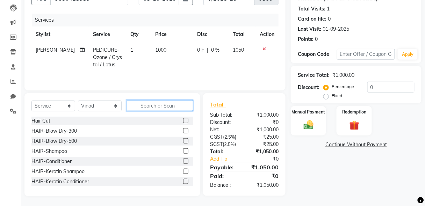
click at [151, 103] on input "text" at bounding box center [160, 105] width 66 height 11
click at [183, 151] on label at bounding box center [185, 151] width 5 height 5
click at [183, 151] on input "checkbox" at bounding box center [185, 151] width 5 height 5
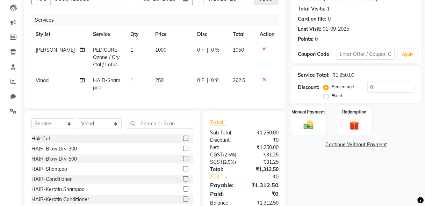
click at [183, 172] on label at bounding box center [185, 168] width 5 height 5
click at [183, 172] on input "checkbox" at bounding box center [185, 169] width 5 height 5
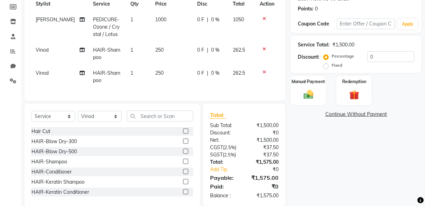
scroll to position [119, 0]
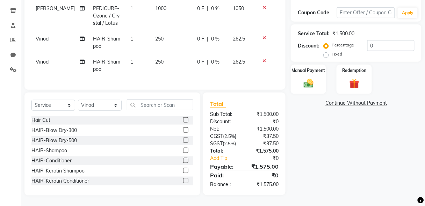
click at [183, 161] on label at bounding box center [185, 160] width 5 height 5
click at [183, 161] on input "checkbox" at bounding box center [185, 161] width 5 height 5
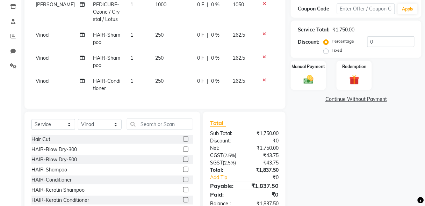
click at [264, 33] on icon at bounding box center [265, 33] width 4 height 5
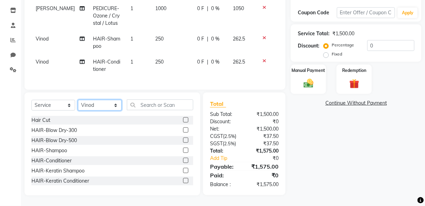
click at [109, 106] on select "Select Stylist [PERSON_NAME] [PERSON_NAME] Manager [PERSON_NAME] [PERSON_NAME] …" at bounding box center [100, 105] width 44 height 11
click at [78, 100] on select "Select Stylist [PERSON_NAME] [PERSON_NAME] Manager [PERSON_NAME] [PERSON_NAME] …" at bounding box center [100, 105] width 44 height 11
click at [183, 141] on label at bounding box center [185, 140] width 5 height 5
click at [183, 141] on input "checkbox" at bounding box center [185, 140] width 5 height 5
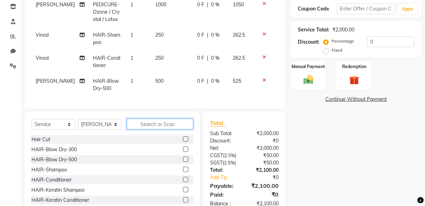
click at [168, 130] on input "text" at bounding box center [160, 124] width 66 height 11
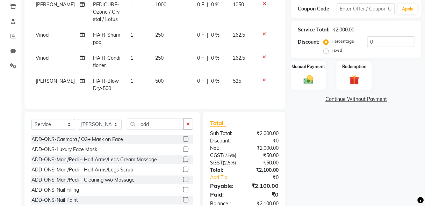
click at [183, 203] on label at bounding box center [185, 200] width 5 height 5
click at [183, 203] on input "checkbox" at bounding box center [185, 200] width 5 height 5
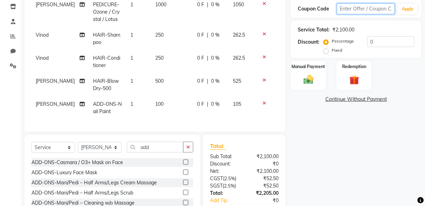
click at [355, 8] on input "text" at bounding box center [366, 8] width 58 height 11
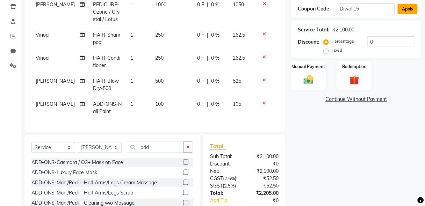
click at [405, 8] on button "Apply" at bounding box center [408, 9] width 20 height 10
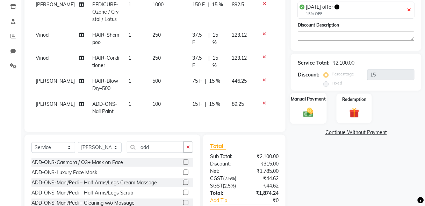
click at [310, 117] on img at bounding box center [308, 113] width 16 height 12
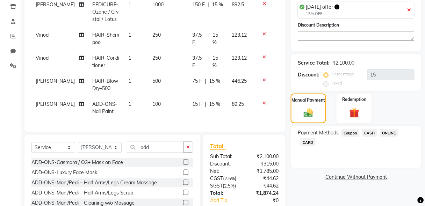
click at [372, 133] on span "CASH" at bounding box center [369, 133] width 15 height 8
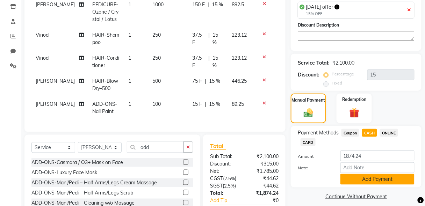
click at [380, 178] on button "Add Payment" at bounding box center [378, 179] width 74 height 11
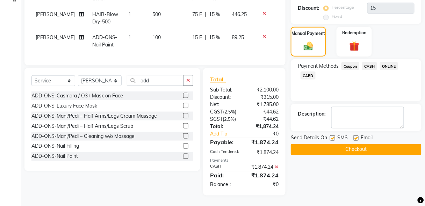
scroll to position [196, 0]
click at [360, 144] on button "Checkout" at bounding box center [356, 149] width 131 height 11
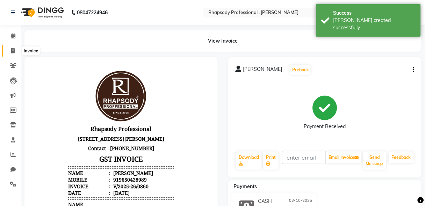
click at [12, 50] on icon at bounding box center [13, 50] width 4 height 5
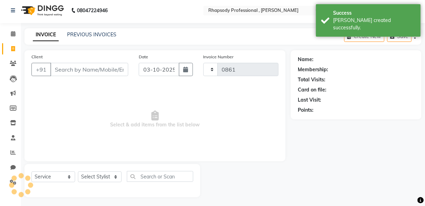
scroll to position [3, 0]
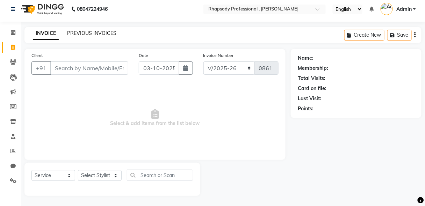
click at [85, 35] on link "PREVIOUS INVOICES" at bounding box center [91, 33] width 49 height 6
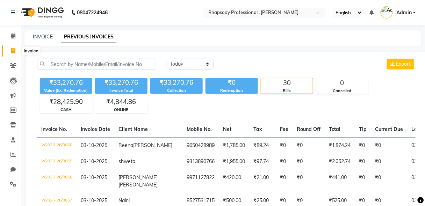
click at [14, 50] on icon at bounding box center [13, 50] width 4 height 5
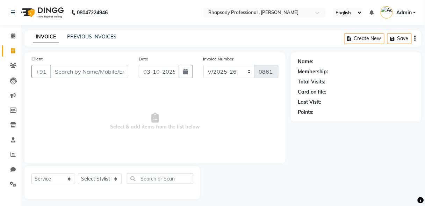
scroll to position [3, 0]
